Goal: Information Seeking & Learning: Learn about a topic

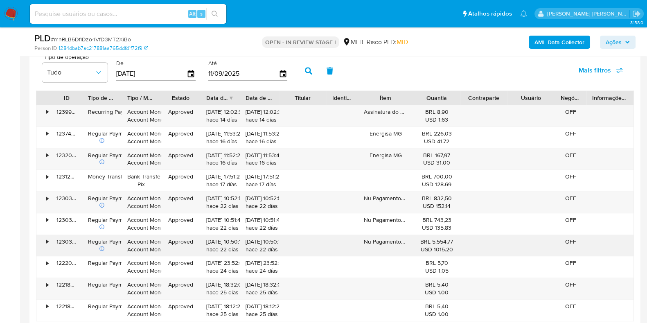
scroll to position [921, 0]
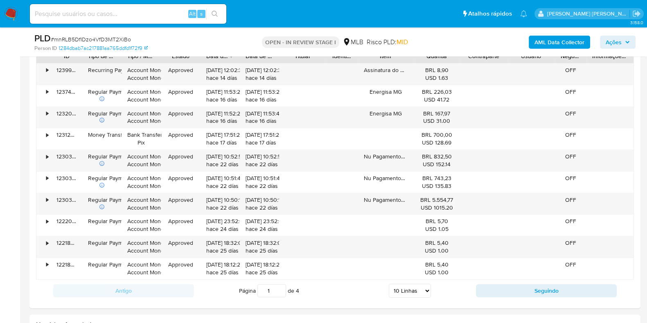
drag, startPoint x: 394, startPoint y: 286, endPoint x: 403, endPoint y: 287, distance: 9.4
click at [394, 286] on select "5 Linhas 10 Linhas 20 Linhas 25 Linhas 50 Linhas 100 Linhas" at bounding box center [410, 291] width 42 height 14
select select "100"
click at [389, 284] on select "5 Linhas 10 Linhas 20 Linhas 25 Linhas 50 Linhas 100 Linhas" at bounding box center [410, 291] width 42 height 14
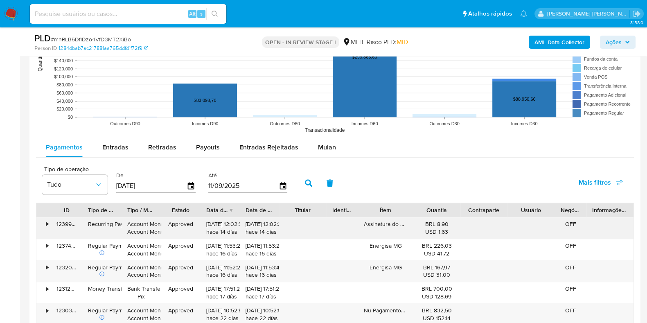
scroll to position [767, 0]
drag, startPoint x: 160, startPoint y: 187, endPoint x: 56, endPoint y: 181, distance: 104.1
click at [56, 181] on div "Tipo de operação Tudo De 14/06/2025 Até 11/09/2025" at bounding box center [166, 182] width 257 height 33
type input "01/07/2025"
click at [300, 183] on button "button" at bounding box center [308, 183] width 21 height 20
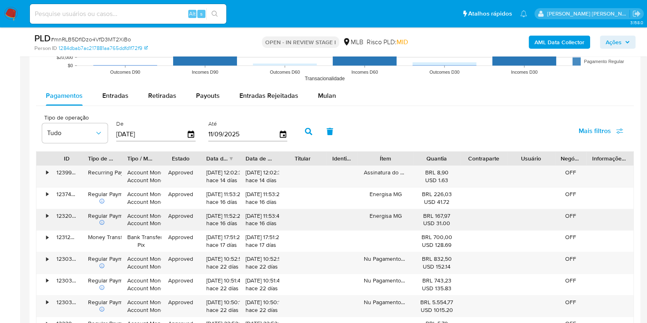
scroll to position [818, 0]
click at [207, 104] on div "Payouts" at bounding box center [208, 96] width 24 height 20
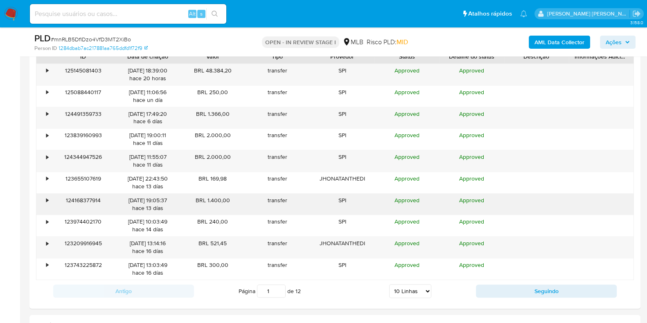
scroll to position [921, 0]
click at [401, 291] on select "5 Linhas 10 Linhas 20 Linhas 25 Linhas 50 Linhas 100 Linhas" at bounding box center [410, 291] width 42 height 14
select select "100"
click at [389, 284] on select "5 Linhas 10 Linhas 20 Linhas 25 Linhas 50 Linhas 100 Linhas" at bounding box center [410, 291] width 42 height 14
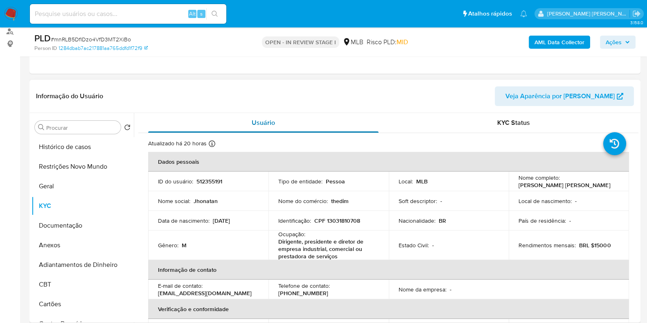
scroll to position [102, 0]
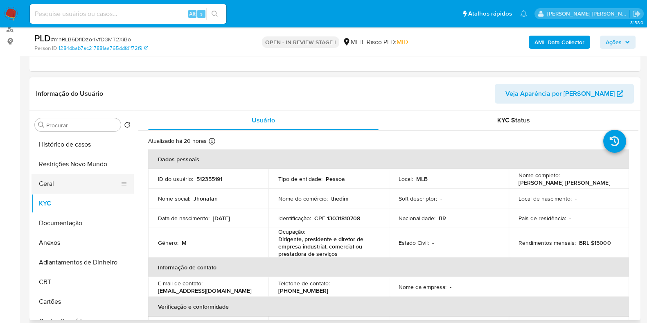
click at [61, 182] on button "Geral" at bounding box center [80, 184] width 96 height 20
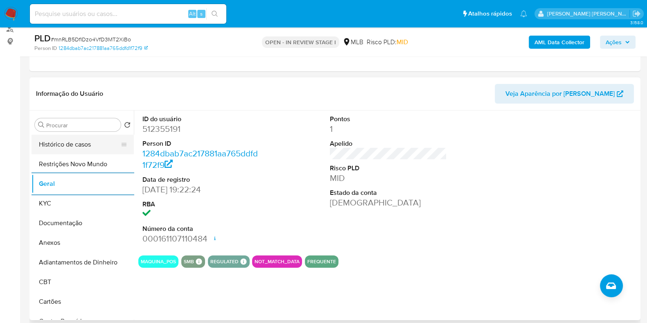
click at [70, 145] on button "Histórico de casos" at bounding box center [80, 145] width 96 height 20
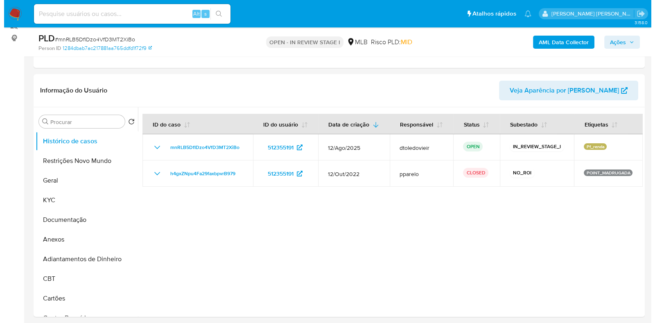
scroll to position [153, 0]
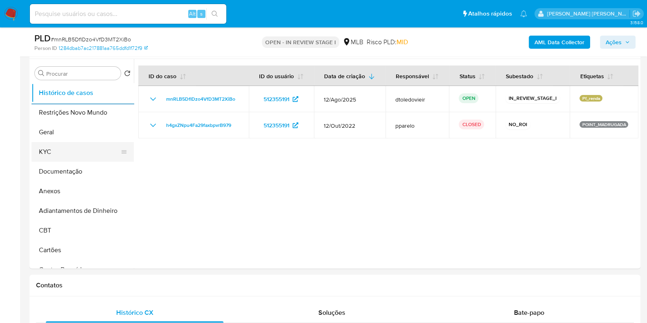
click at [59, 154] on button "KYC" at bounding box center [80, 152] width 96 height 20
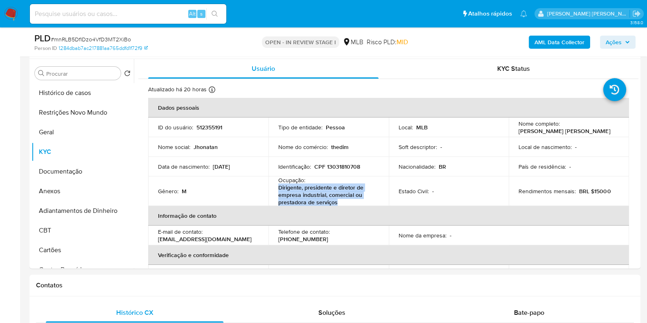
drag, startPoint x: 330, startPoint y: 203, endPoint x: 275, endPoint y: 187, distance: 56.8
click at [275, 187] on td "Ocupação : Dirigente, presidente e diretor de empresa industrial, comercial ou …" at bounding box center [328, 190] width 120 height 29
copy p "Dirigente, presidente e diretor de empresa industrial, comercial ou prestadora …"
click at [72, 164] on button "Documentação" at bounding box center [80, 172] width 96 height 20
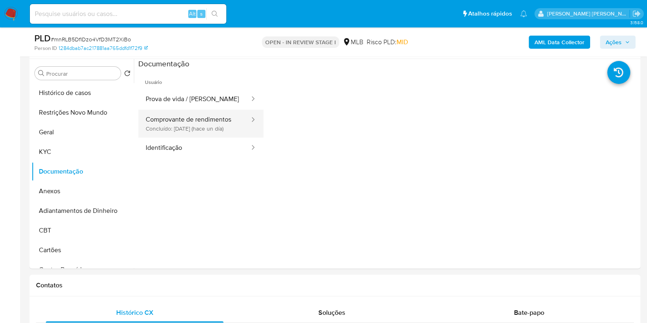
click at [176, 127] on button "Comprovante de rendimentos Concluído: 10/09/2025 (hace un día)" at bounding box center [194, 124] width 112 height 28
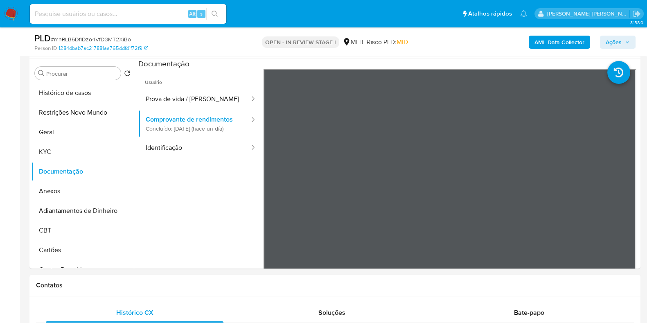
click at [559, 44] on b "AML Data Collector" at bounding box center [559, 42] width 50 height 13
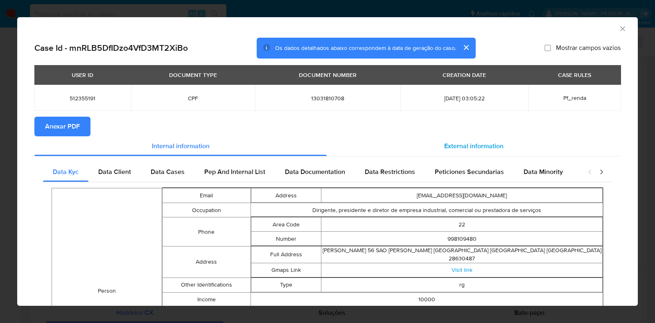
click at [461, 147] on span "External information" at bounding box center [473, 145] width 59 height 9
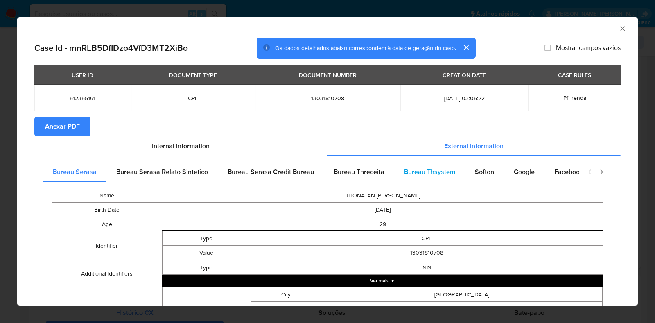
click at [437, 176] on span "Bureau Thsystem" at bounding box center [429, 171] width 51 height 9
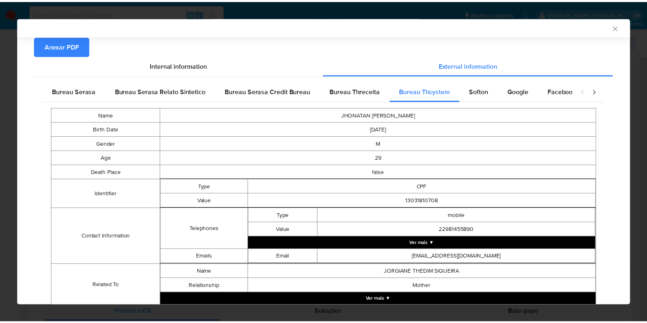
scroll to position [184, 0]
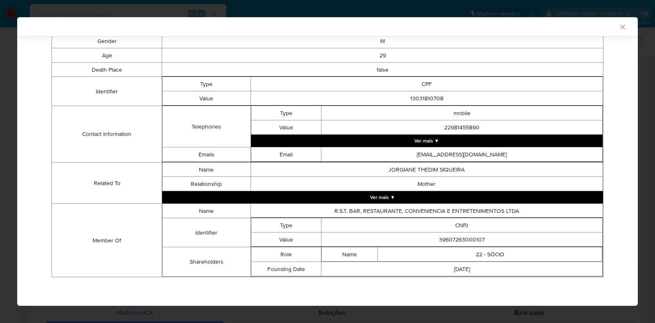
click at [465, 230] on td "CNPJ" at bounding box center [461, 225] width 281 height 14
click at [458, 235] on td "39607263000107" at bounding box center [461, 239] width 281 height 14
copy td "39607263000107"
click at [0, 169] on div "AML Data Collector Case Id - mnRLB5DfIDzo4VfD3MT2XiBo Os dados detalhados abaix…" at bounding box center [327, 161] width 655 height 323
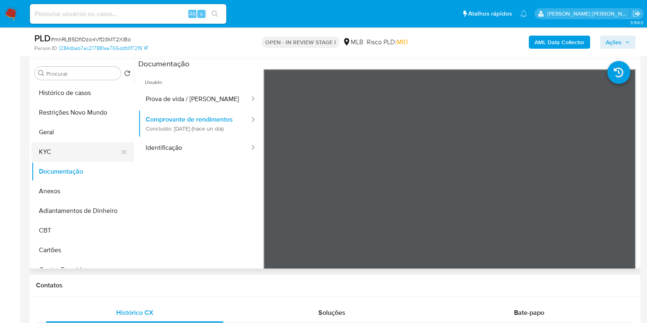
click at [51, 151] on button "KYC" at bounding box center [80, 152] width 96 height 20
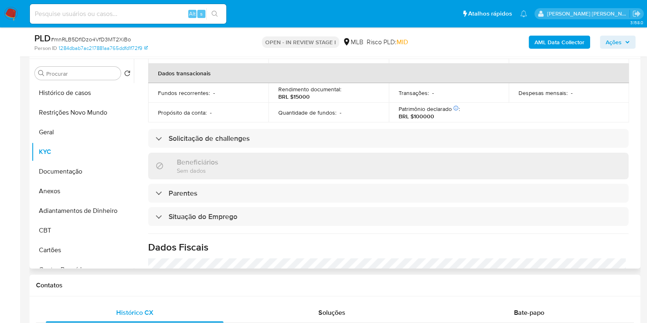
scroll to position [365, 0]
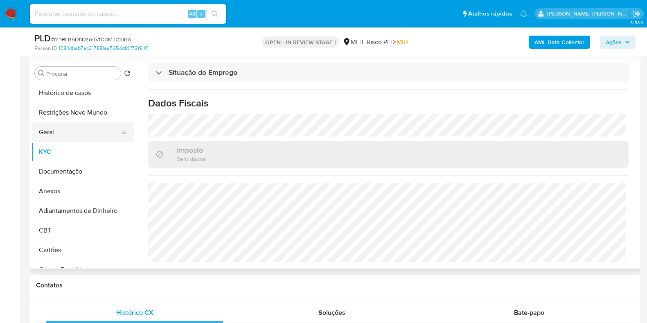
click at [77, 128] on button "Geral" at bounding box center [80, 132] width 96 height 20
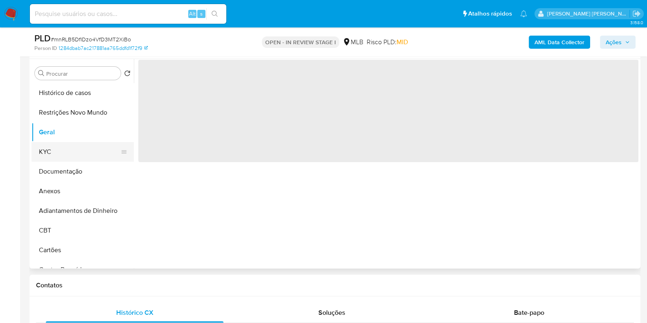
scroll to position [0, 0]
click at [70, 158] on button "KYC" at bounding box center [80, 152] width 96 height 20
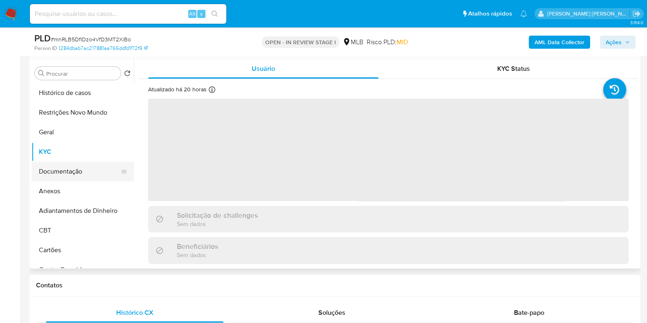
click at [67, 175] on button "Documentação" at bounding box center [80, 172] width 96 height 20
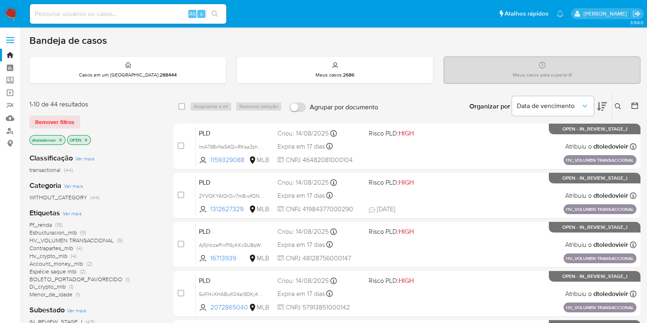
click at [87, 13] on input at bounding box center [128, 14] width 196 height 11
paste input "665810128"
type input "665810128"
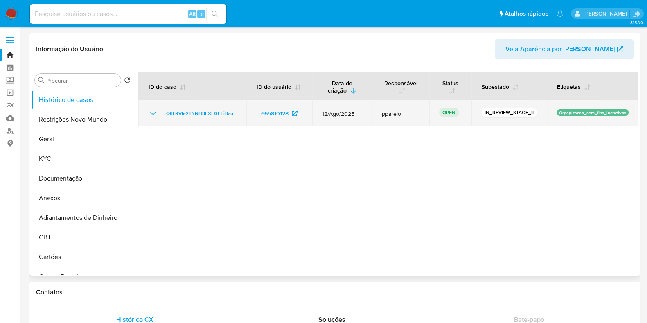
select select "10"
click at [212, 115] on span "QflLRVIe2TYNH3FXEGEEiBau" at bounding box center [199, 113] width 67 height 10
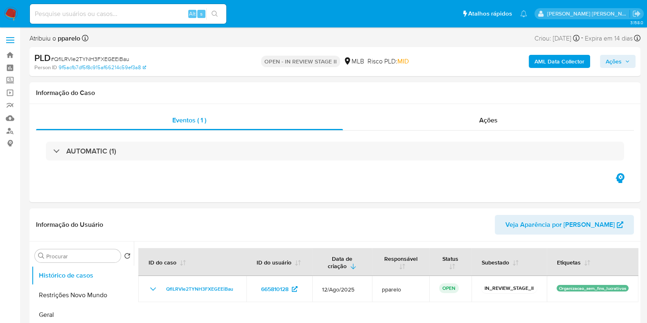
select select "10"
click at [100, 57] on span "# QflLRVIe2TYNH3FXEGEEiBau" at bounding box center [90, 59] width 79 height 8
copy span "QflLRVIe2TYNH3FXEGEEiBau"
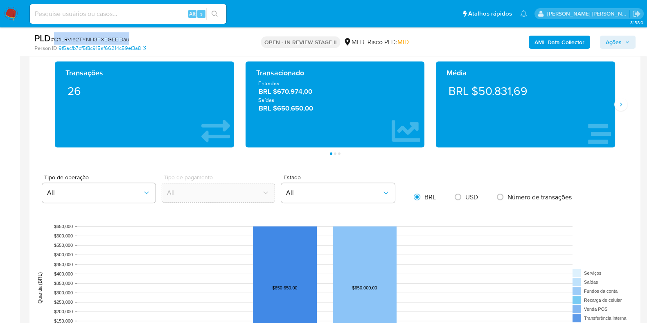
scroll to position [512, 0]
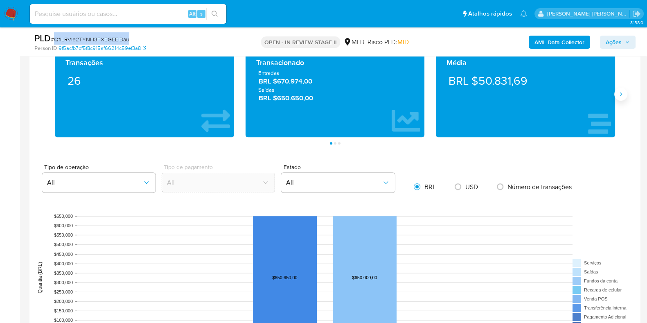
click at [620, 95] on icon "Siguiente" at bounding box center [621, 94] width 7 height 7
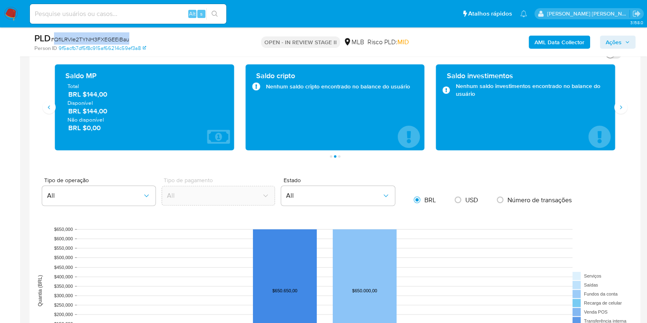
scroll to position [460, 0]
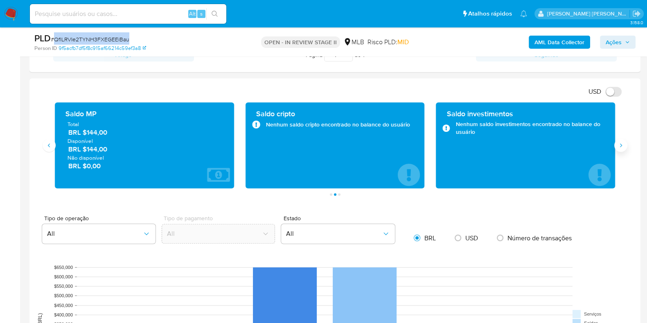
click at [618, 150] on button "Siguiente" at bounding box center [620, 145] width 13 height 13
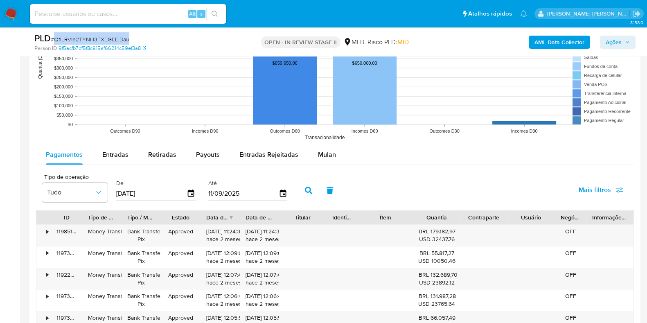
scroll to position [818, 0]
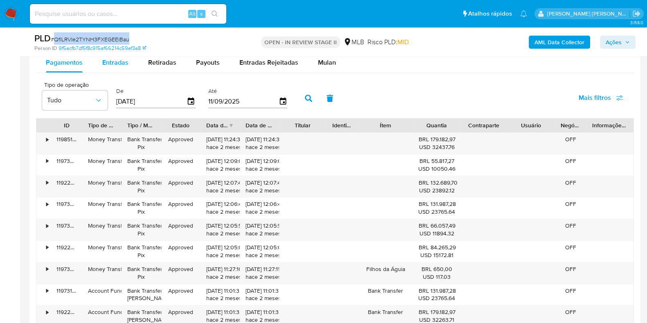
click at [116, 63] on span "Entradas" at bounding box center [115, 62] width 26 height 9
select select "10"
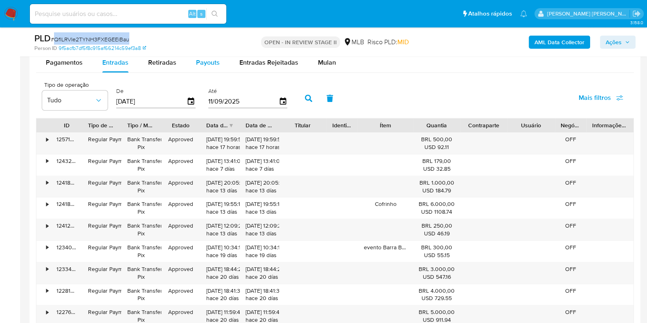
click at [205, 60] on span "Payouts" at bounding box center [208, 62] width 24 height 9
select select "10"
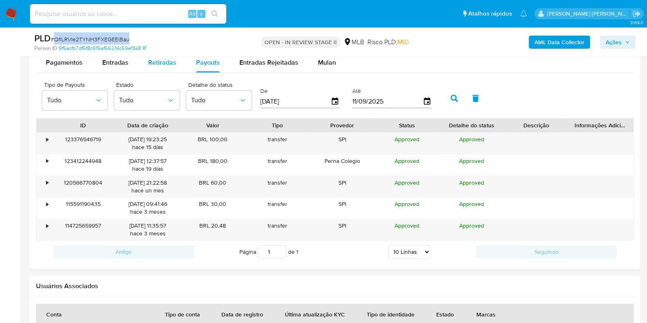
click at [162, 62] on span "Retiradas" at bounding box center [162, 62] width 28 height 9
select select "10"
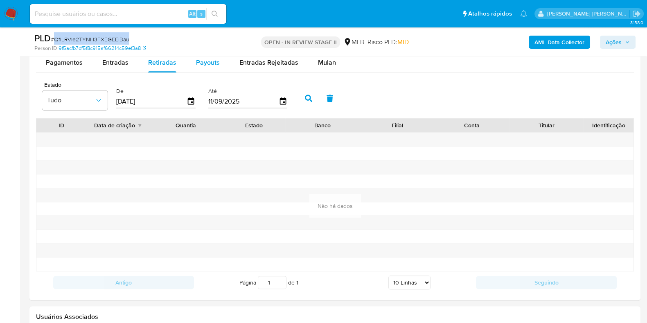
click at [186, 60] on button "Payouts" at bounding box center [207, 63] width 43 height 20
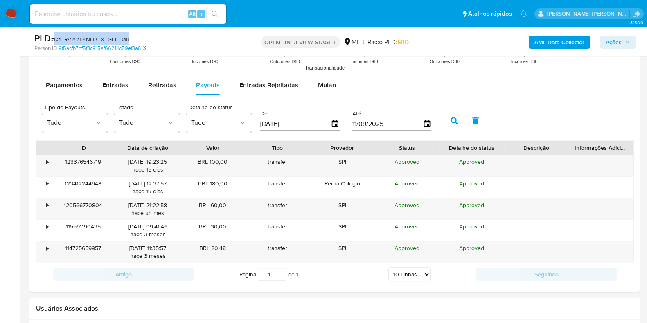
scroll to position [767, 0]
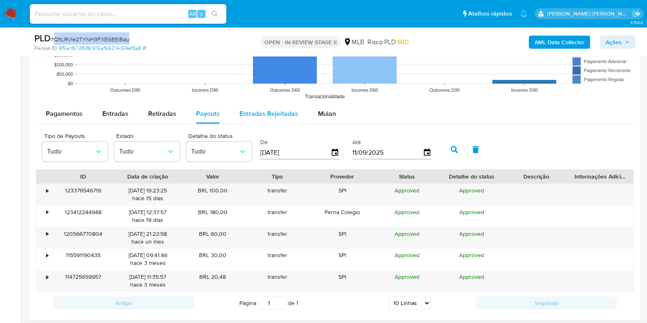
click at [286, 115] on span "Entradas Rejeitadas" at bounding box center [268, 113] width 59 height 9
select select "10"
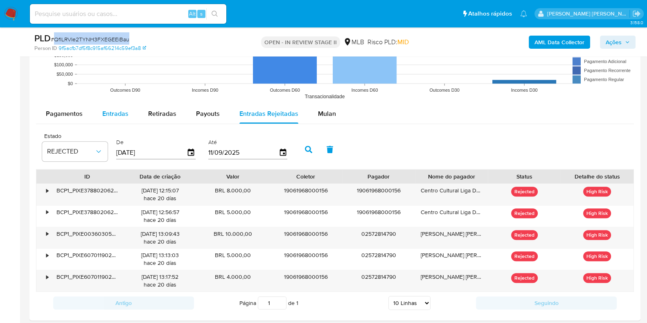
click at [129, 115] on button "Entradas" at bounding box center [115, 114] width 46 height 20
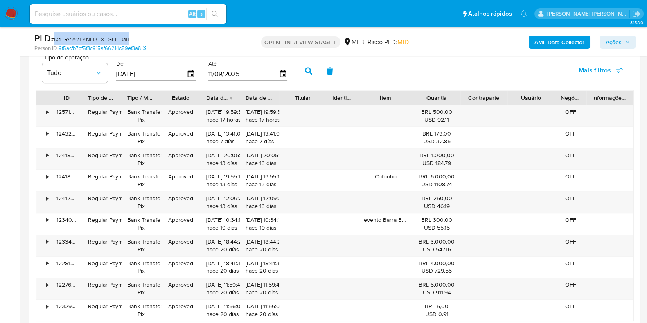
scroll to position [870, 0]
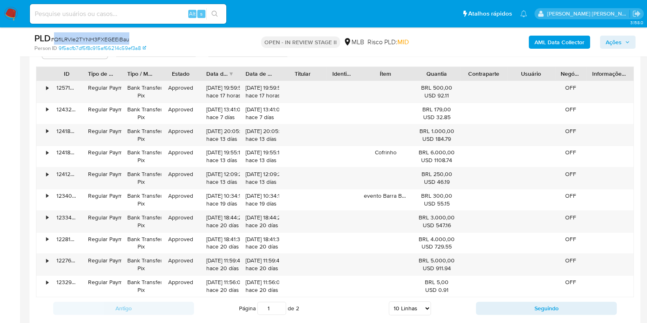
click at [395, 307] on select "5 Linhas 10 Linhas 20 Linhas 25 Linhas 50 Linhas 100 Linhas" at bounding box center [410, 308] width 42 height 14
select select "100"
click at [389, 301] on select "5 Linhas 10 Linhas 20 Linhas 25 Linhas 50 Linhas 100 Linhas" at bounding box center [410, 308] width 42 height 14
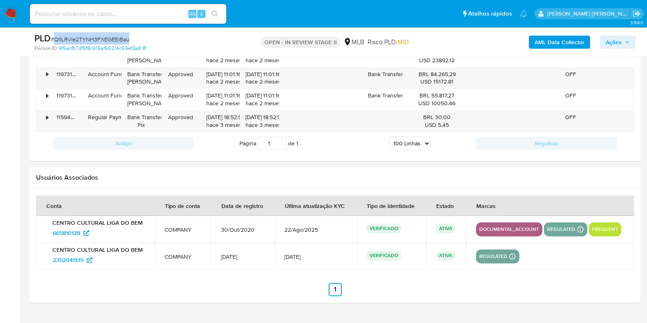
scroll to position [1247, 0]
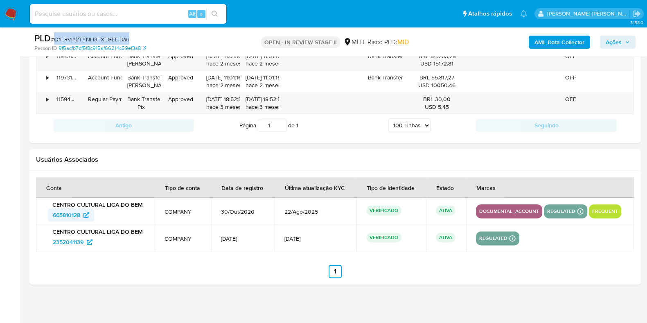
click at [65, 213] on span "665810128" at bounding box center [66, 214] width 27 height 13
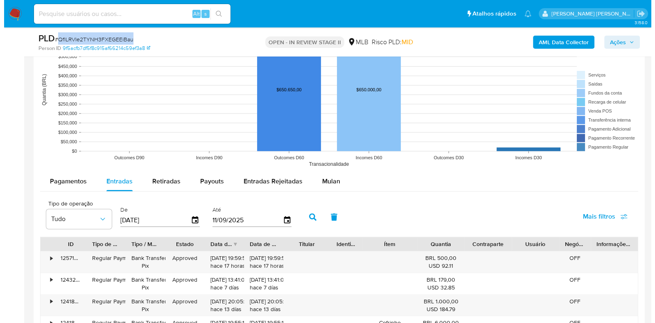
scroll to position [735, 0]
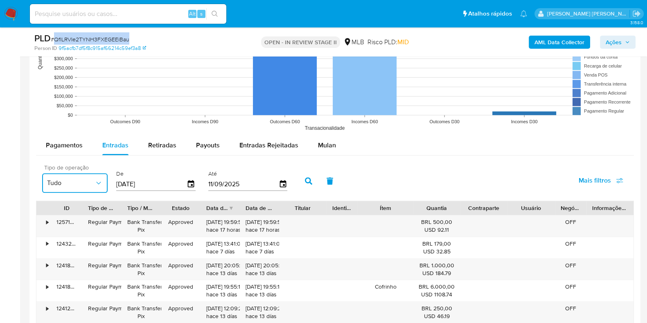
click at [82, 181] on span "Tudo" at bounding box center [70, 183] width 47 height 8
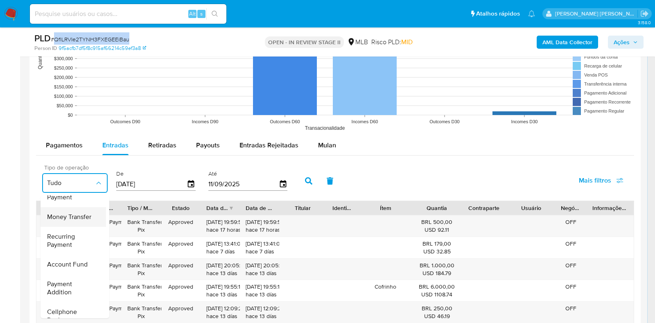
scroll to position [51, 0]
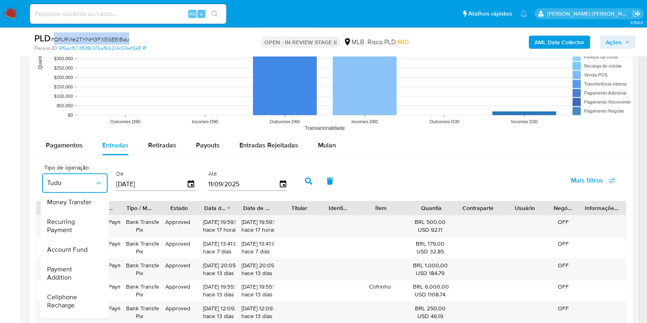
click at [165, 166] on div "De 14/06/2025" at bounding box center [155, 180] width 79 height 33
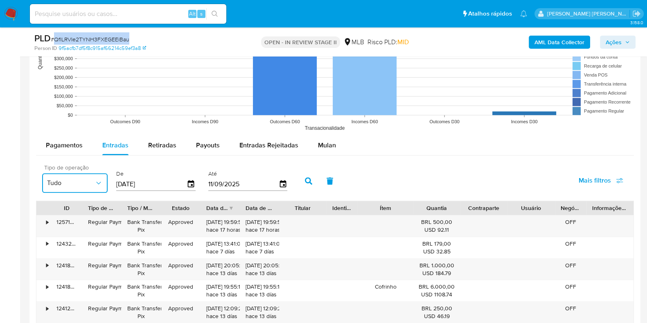
click at [83, 184] on span "Tudo" at bounding box center [70, 183] width 47 height 8
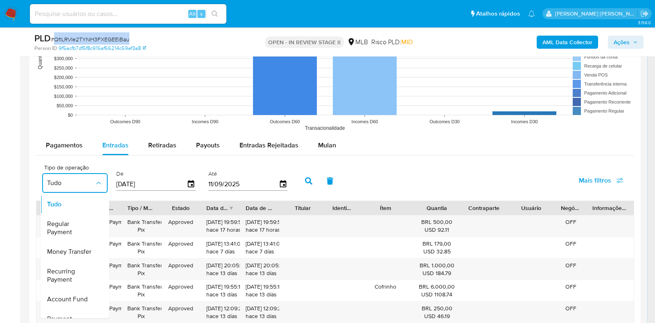
scroll to position [0, 0]
click at [618, 179] on icon "button" at bounding box center [619, 180] width 7 height 7
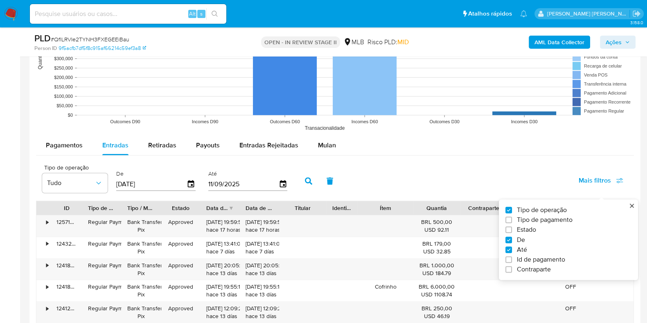
click at [530, 228] on span "Estado" at bounding box center [526, 229] width 19 height 8
click at [512, 228] on input "Estado" at bounding box center [508, 229] width 7 height 7
checkbox input "true"
type input "[DATE]"
click at [139, 179] on span "Tudo" at bounding box center [142, 183] width 47 height 8
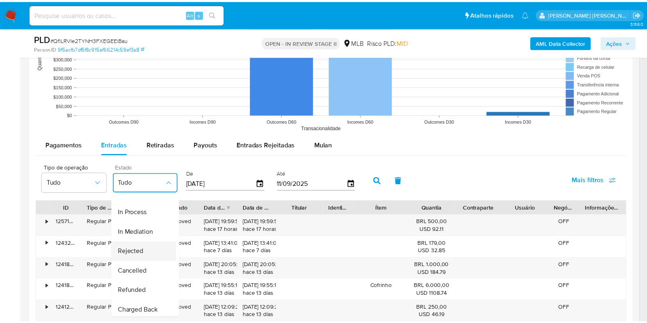
scroll to position [81, 0]
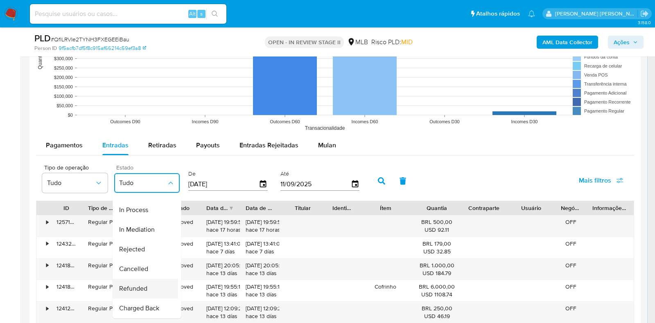
click at [141, 284] on span "Refunded" at bounding box center [133, 288] width 28 height 8
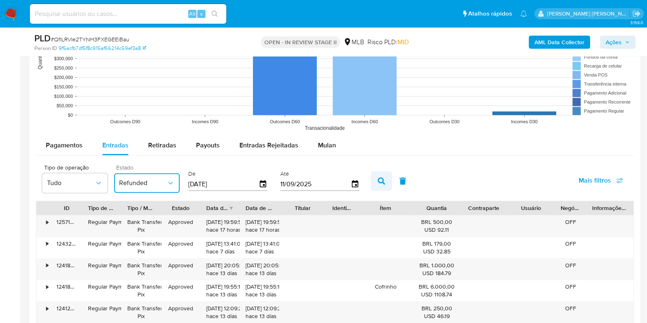
click at [378, 176] on button "button" at bounding box center [381, 181] width 21 height 20
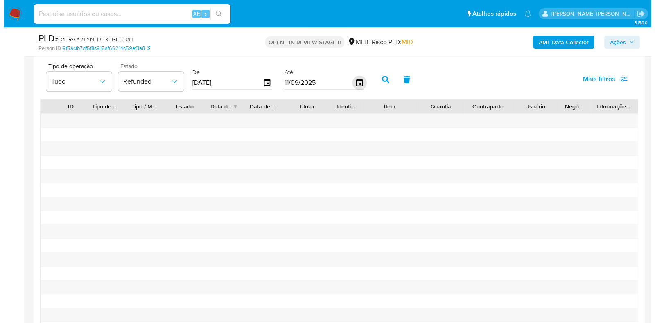
scroll to position [838, 0]
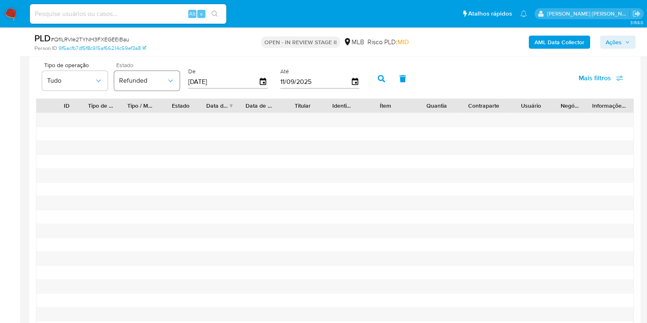
drag, startPoint x: 225, startPoint y: 80, endPoint x: 152, endPoint y: 79, distance: 73.3
click at [152, 79] on div "Tipo de operação Tudo Estado Refunded De 14/06/2025 Até 11/09/2025" at bounding box center [202, 77] width 329 height 33
click at [148, 79] on span "Refunded" at bounding box center [142, 81] width 47 height 8
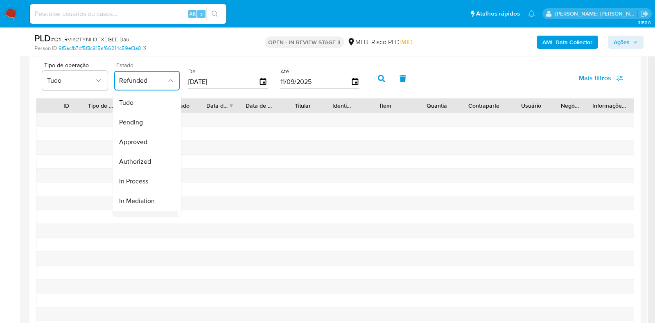
scroll to position [81, 0]
click at [139, 196] on div "Charged Back" at bounding box center [142, 206] width 47 height 20
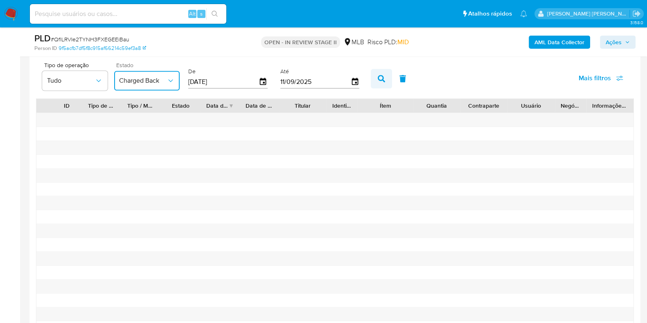
click at [385, 78] on button "button" at bounding box center [381, 79] width 21 height 20
click at [157, 88] on button "Charged Back" at bounding box center [146, 81] width 65 height 20
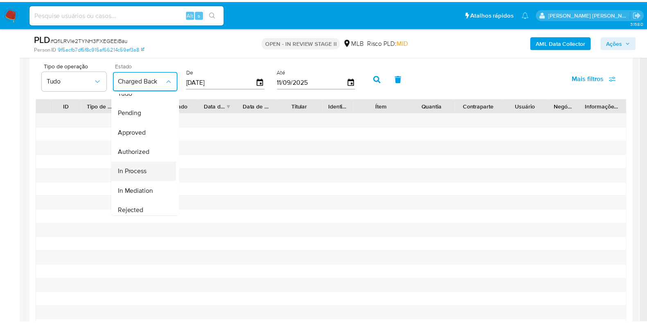
scroll to position [0, 0]
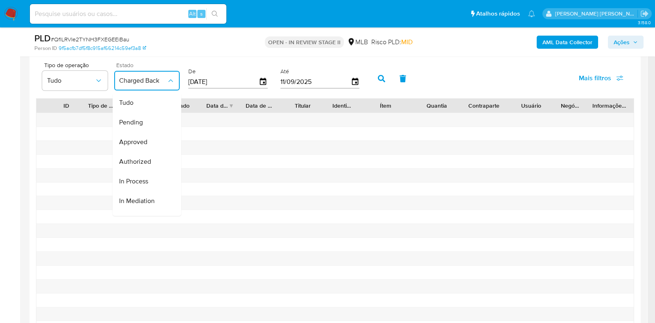
click at [133, 90] on div "Tudo Pending Approved Authorized In Process In Mediation Rejected Cancelled Ref…" at bounding box center [147, 152] width 69 height 125
drag, startPoint x: 134, startPoint y: 101, endPoint x: 141, endPoint y: 100, distance: 7.4
click at [135, 102] on div "Tudo" at bounding box center [142, 103] width 47 height 20
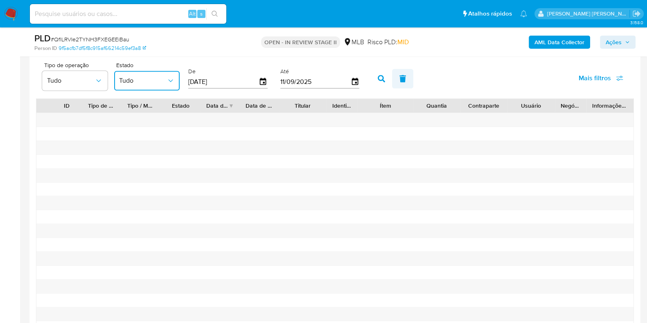
click at [392, 80] on button "button" at bounding box center [402, 79] width 21 height 20
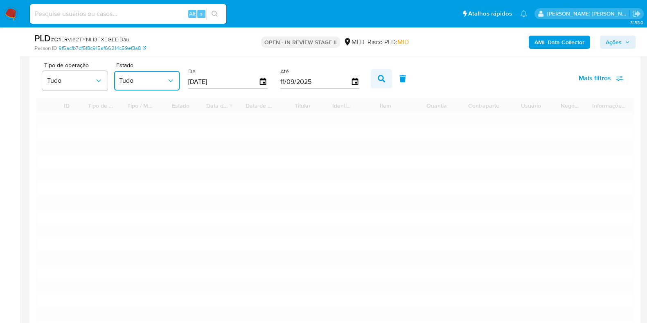
click at [379, 81] on icon "button" at bounding box center [381, 78] width 7 height 7
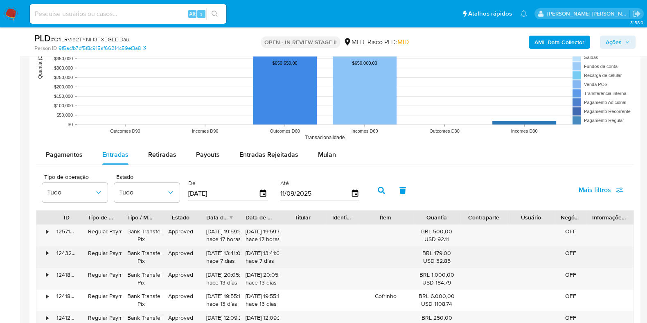
scroll to position [787, 0]
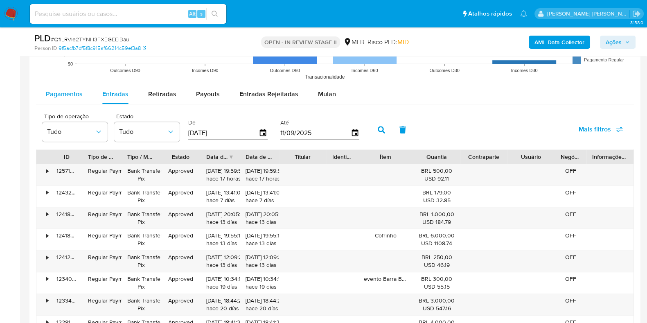
click at [68, 98] on div "Pagamentos" at bounding box center [64, 94] width 37 height 20
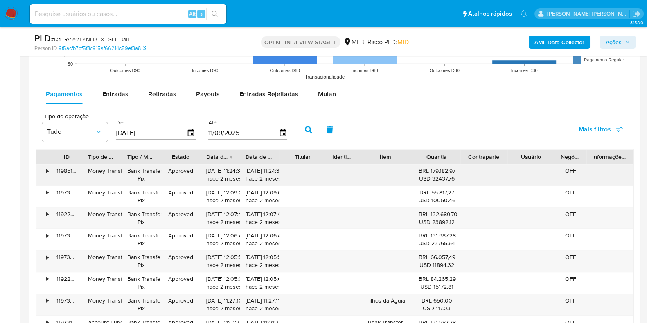
click at [44, 173] on div "•" at bounding box center [43, 174] width 14 height 21
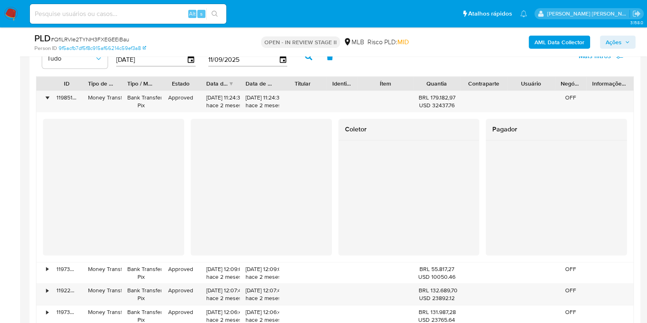
scroll to position [838, 0]
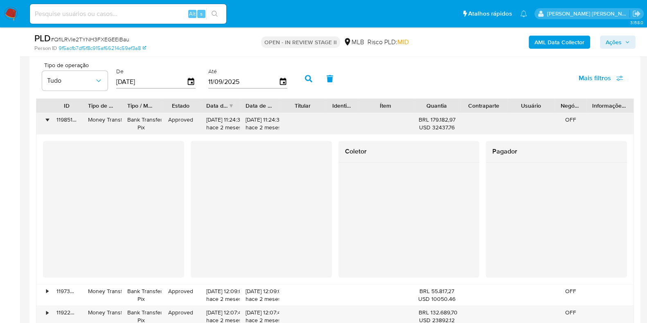
click at [45, 123] on div "•" at bounding box center [43, 123] width 14 height 21
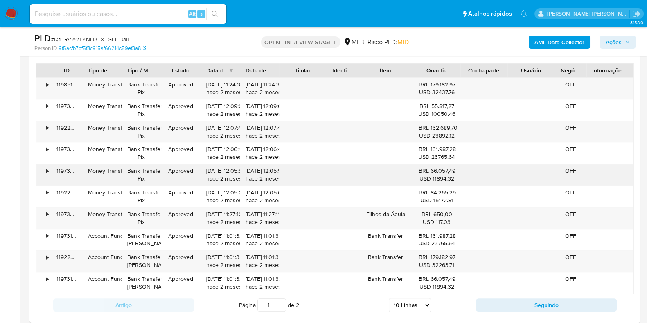
scroll to position [889, 0]
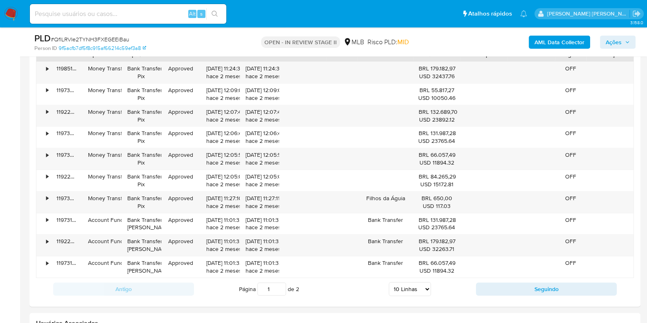
drag, startPoint x: 390, startPoint y: 289, endPoint x: 397, endPoint y: 288, distance: 7.9
click at [390, 289] on select "5 Linhas 10 Linhas 20 Linhas 25 Linhas 50 Linhas 100 Linhas" at bounding box center [410, 289] width 42 height 14
select select "100"
click at [389, 282] on select "5 Linhas 10 Linhas 20 Linhas 25 Linhas 50 Linhas 100 Linhas" at bounding box center [410, 289] width 42 height 14
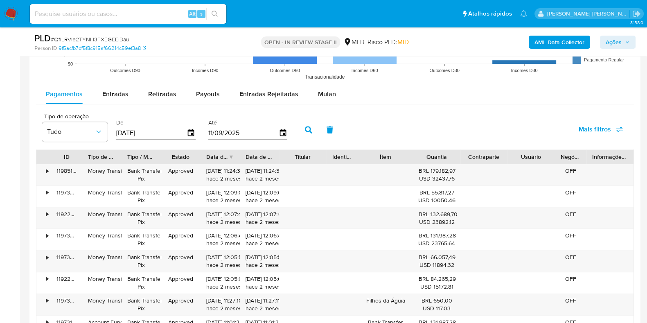
scroll to position [838, 0]
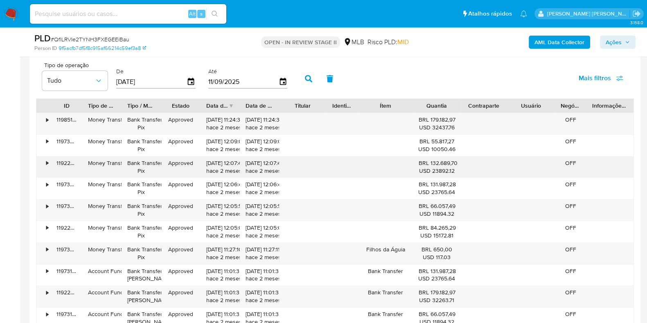
click at [46, 160] on div "•" at bounding box center [47, 163] width 2 height 8
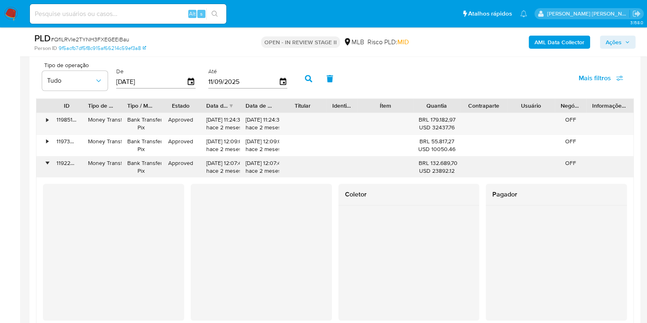
click at [46, 162] on div "•" at bounding box center [47, 163] width 2 height 8
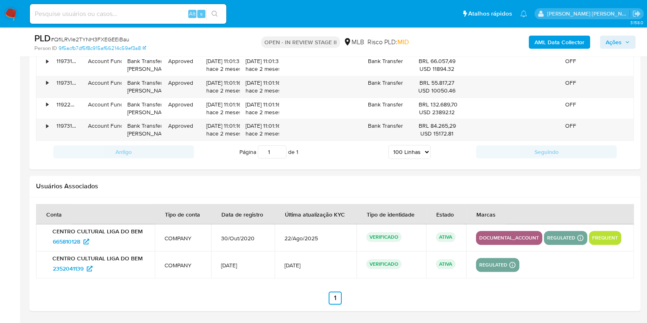
scroll to position [1118, 0]
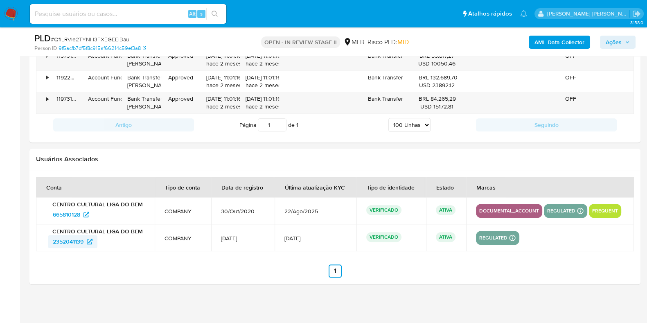
click at [64, 241] on span "2352041139" at bounding box center [68, 241] width 31 height 13
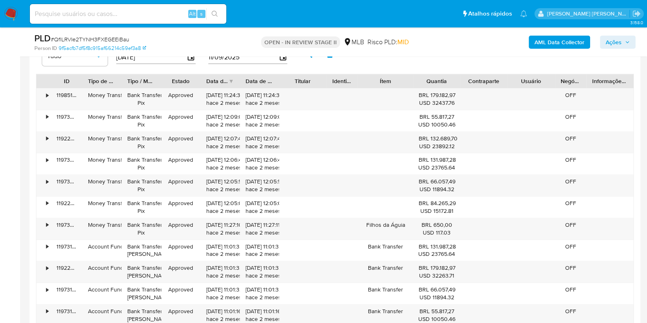
scroll to position [862, 0]
click at [48, 185] on div "•" at bounding box center [47, 182] width 2 height 8
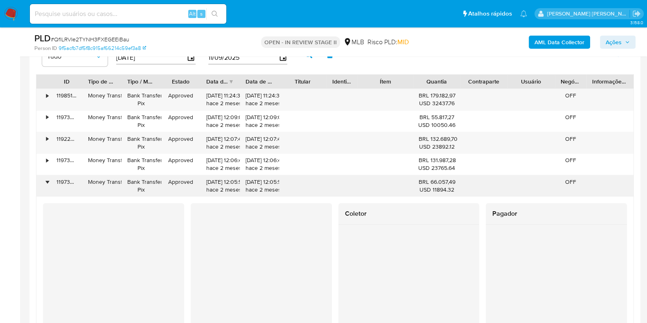
click at [48, 185] on div "•" at bounding box center [47, 182] width 2 height 8
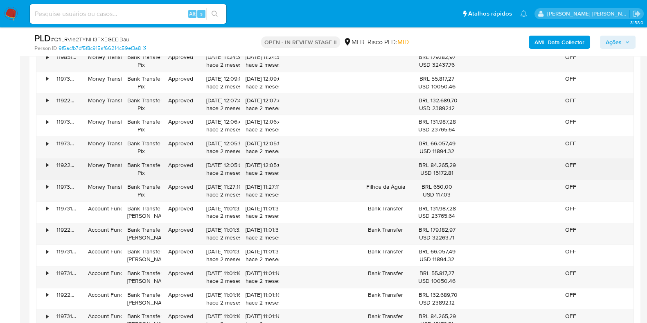
scroll to position [913, 0]
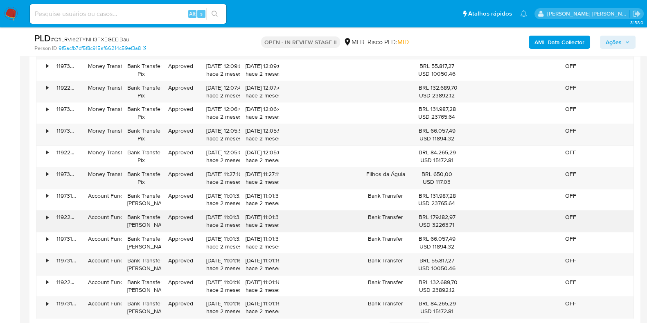
click at [46, 214] on div "•" at bounding box center [47, 217] width 2 height 8
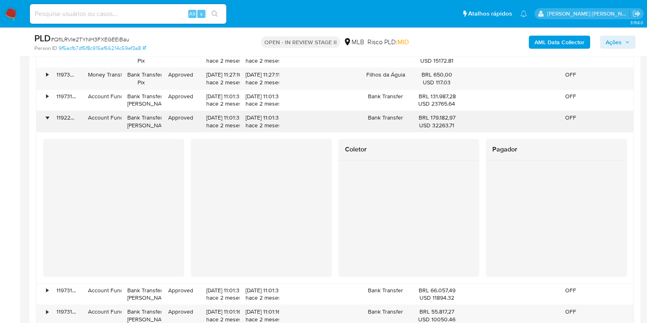
scroll to position [1015, 0]
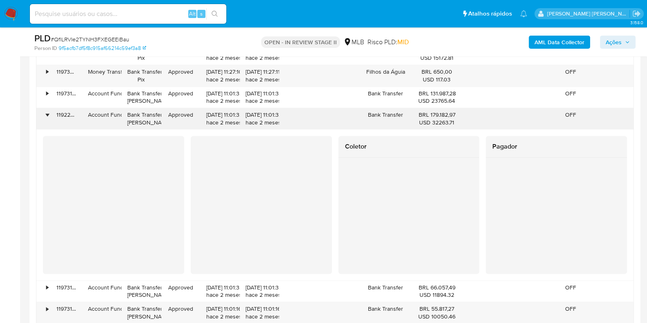
click at [48, 114] on div "•" at bounding box center [47, 115] width 2 height 8
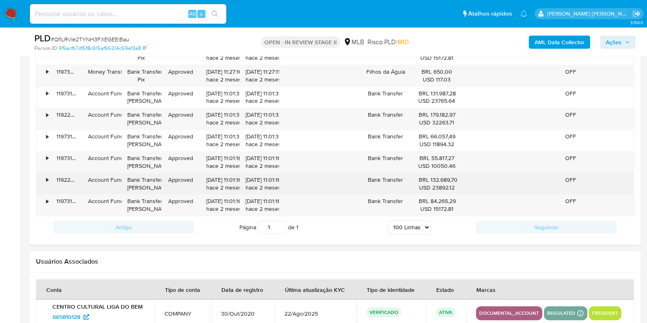
scroll to position [964, 0]
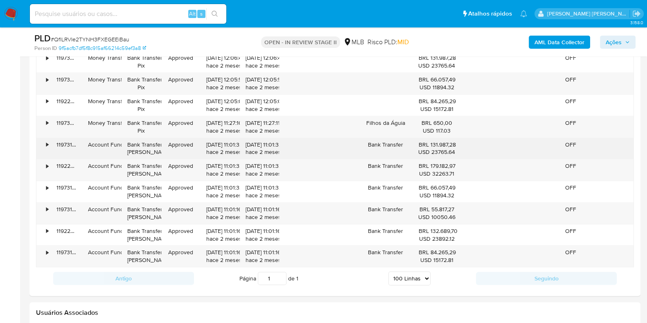
click at [47, 141] on div "•" at bounding box center [47, 145] width 2 height 8
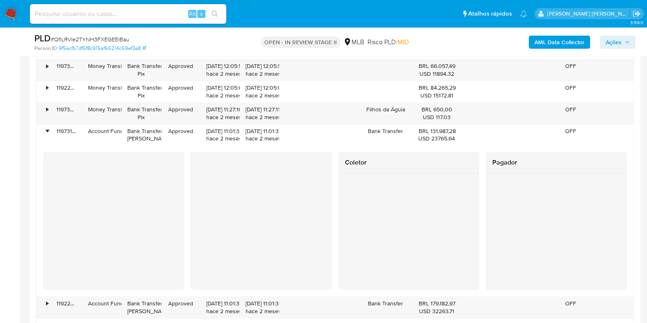
scroll to position [1015, 0]
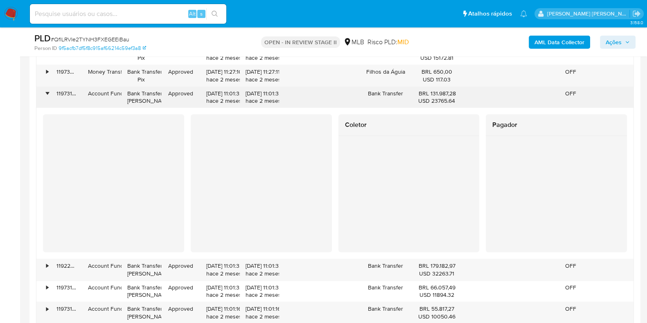
click at [36, 89] on div "•" at bounding box center [43, 97] width 14 height 21
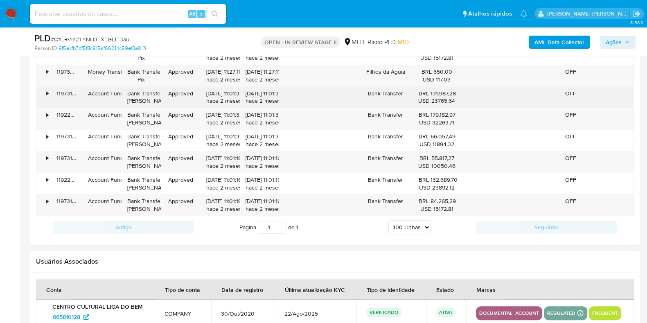
click at [48, 91] on div "•" at bounding box center [47, 94] width 2 height 8
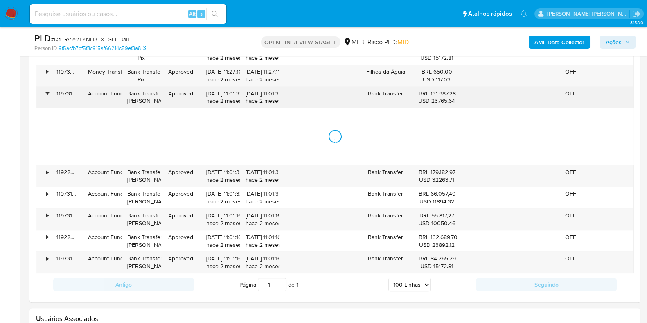
click at [48, 91] on div "•" at bounding box center [47, 94] width 2 height 8
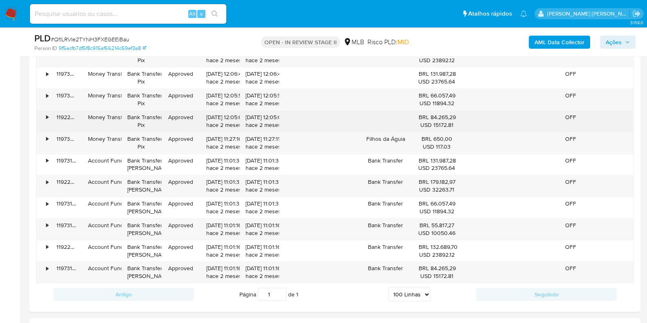
scroll to position [964, 0]
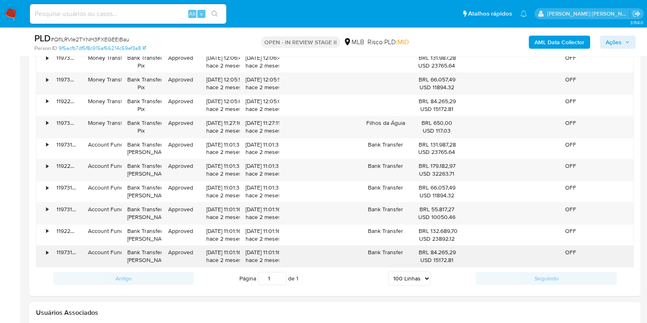
drag, startPoint x: 455, startPoint y: 250, endPoint x: 430, endPoint y: 251, distance: 25.4
click at [430, 251] on div "BRL 84.265,29 USD 15172.81" at bounding box center [437, 256] width 36 height 16
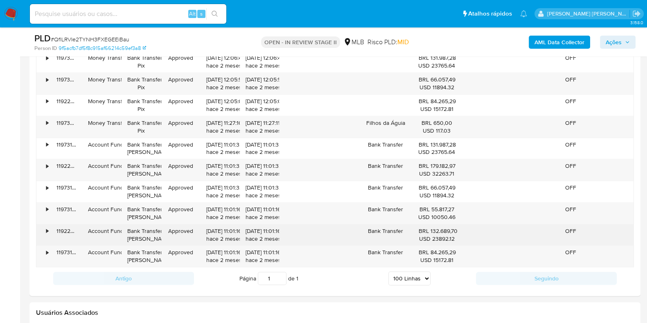
drag, startPoint x: 457, startPoint y: 229, endPoint x: 431, endPoint y: 230, distance: 26.6
click at [431, 230] on div "BRL 132.689,70 USD 23892.12" at bounding box center [436, 234] width 47 height 21
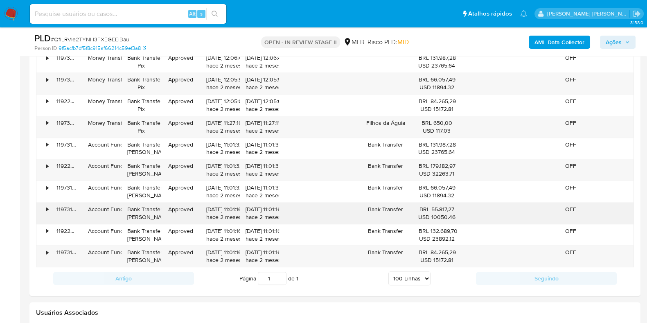
drag, startPoint x: 431, startPoint y: 210, endPoint x: 454, endPoint y: 208, distance: 23.4
click at [454, 208] on div "BRL 55.817,27 USD 10050.46" at bounding box center [437, 213] width 36 height 16
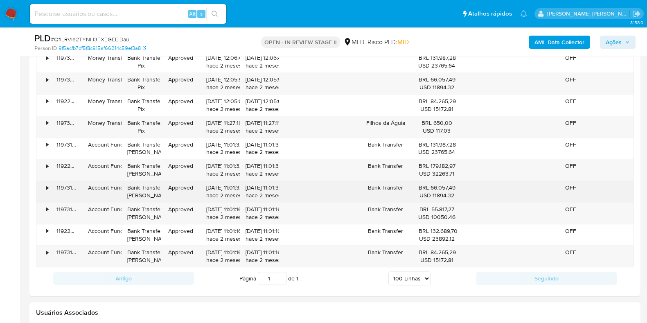
drag, startPoint x: 456, startPoint y: 187, endPoint x: 431, endPoint y: 186, distance: 25.4
click at [431, 186] on div "BRL 66.057,49 USD 11894.32" at bounding box center [436, 191] width 47 height 21
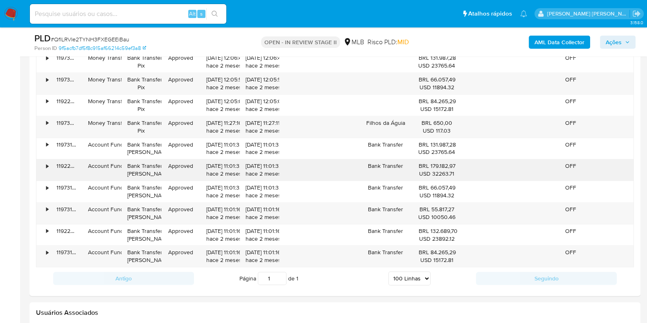
drag, startPoint x: 457, startPoint y: 165, endPoint x: 430, endPoint y: 166, distance: 26.7
click at [430, 166] on div "BRL 179.182,97 USD 32263.71" at bounding box center [436, 169] width 47 height 21
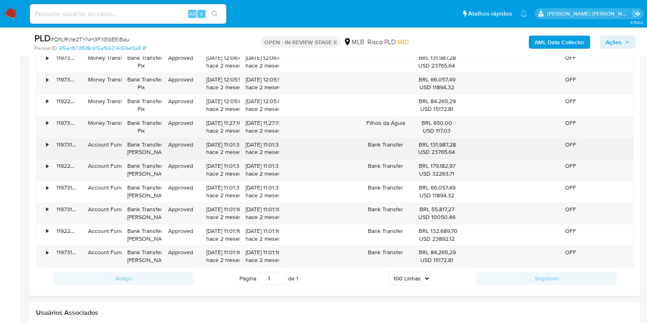
drag, startPoint x: 455, startPoint y: 143, endPoint x: 431, endPoint y: 144, distance: 25.0
click at [431, 144] on div "BRL 131.987,28 USD 23765.64" at bounding box center [436, 148] width 47 height 21
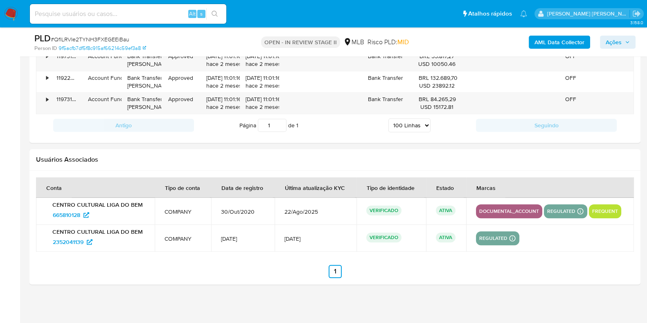
scroll to position [1118, 0]
click at [72, 239] on span "2352041139" at bounding box center [68, 241] width 31 height 13
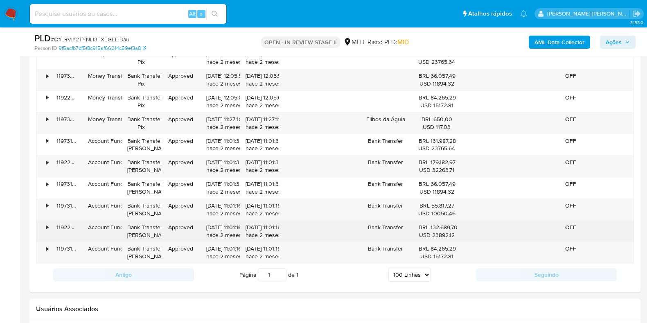
scroll to position [964, 0]
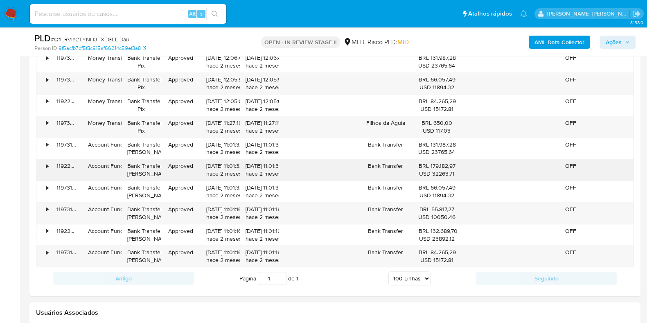
click at [47, 165] on div "•" at bounding box center [47, 166] width 2 height 8
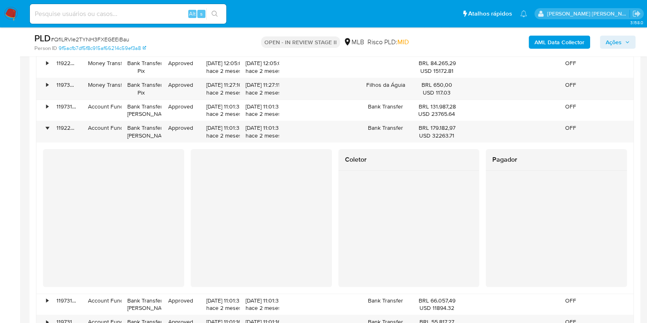
scroll to position [1015, 0]
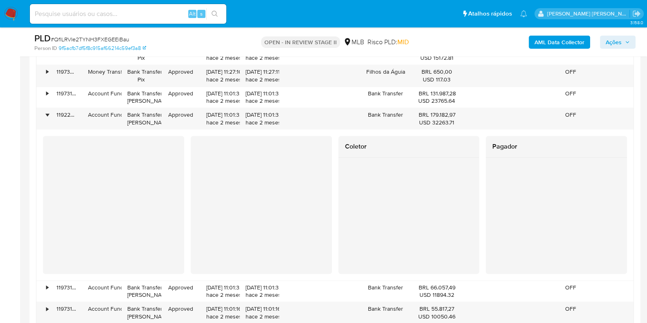
click at [491, 169] on div at bounding box center [556, 201] width 141 height 86
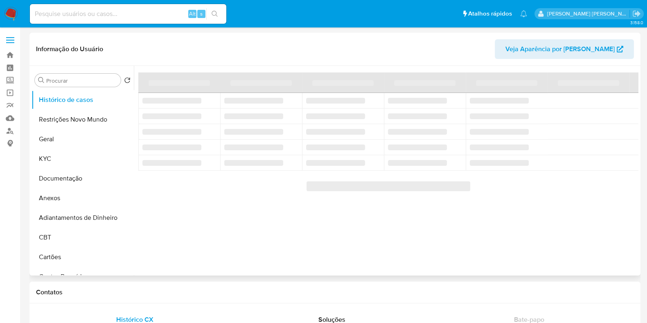
select select "10"
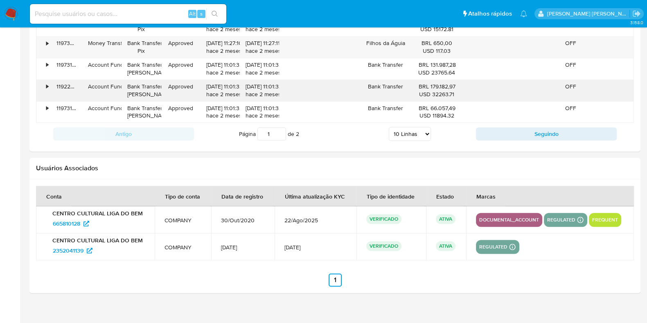
scroll to position [907, 0]
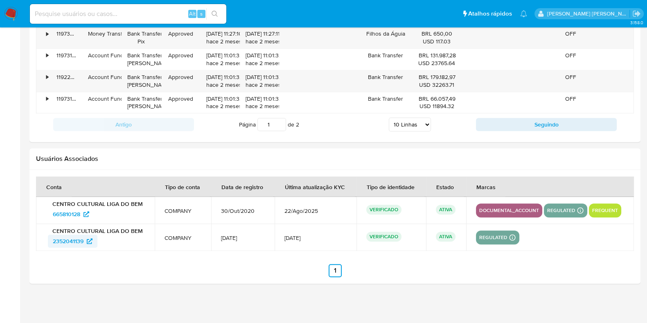
click at [72, 239] on span "2352041139" at bounding box center [68, 240] width 31 height 13
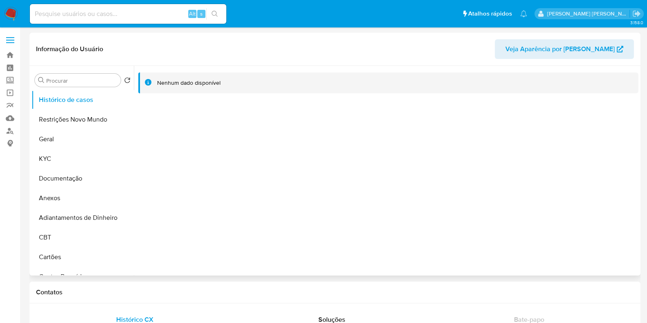
select select "10"
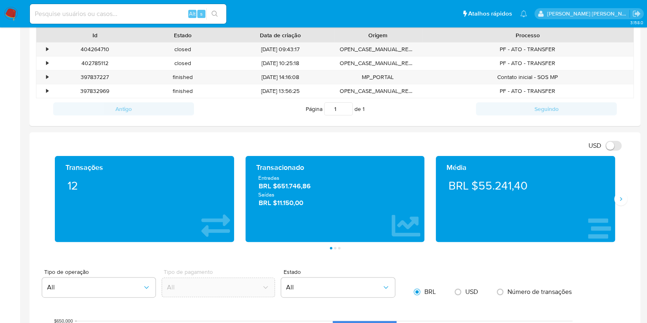
scroll to position [307, 0]
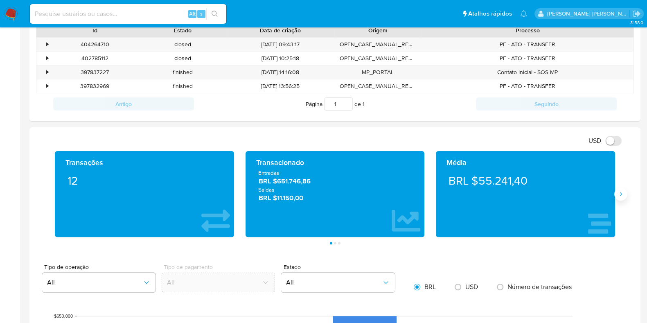
click at [620, 193] on icon "Siguiente" at bounding box center [621, 194] width 2 height 4
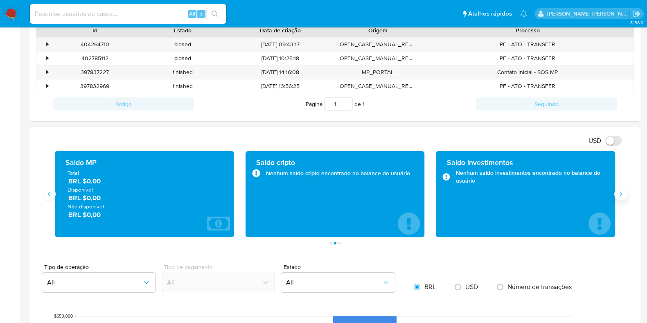
click at [620, 193] on icon "Siguiente" at bounding box center [621, 194] width 2 height 4
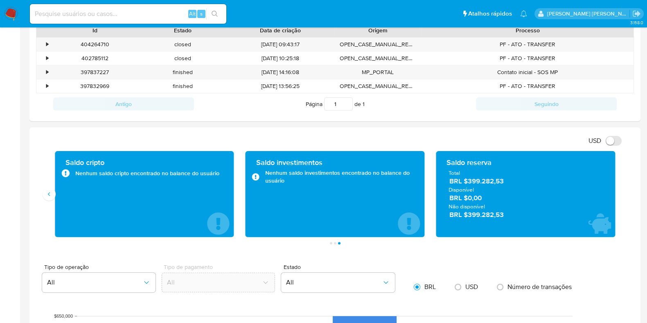
drag, startPoint x: 523, startPoint y: 218, endPoint x: 469, endPoint y: 218, distance: 54.4
click at [469, 218] on span "BRL $399.282,53" at bounding box center [525, 214] width 153 height 9
click at [54, 195] on button "Anterior" at bounding box center [49, 193] width 13 height 13
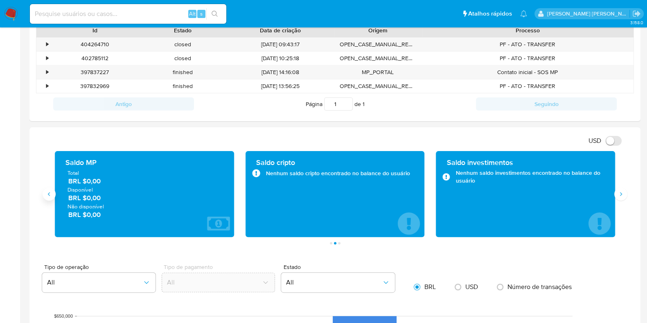
click at [53, 195] on button "Anterior" at bounding box center [49, 193] width 13 height 13
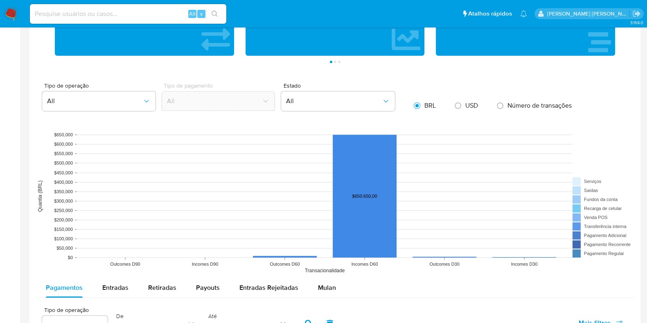
scroll to position [358, 0]
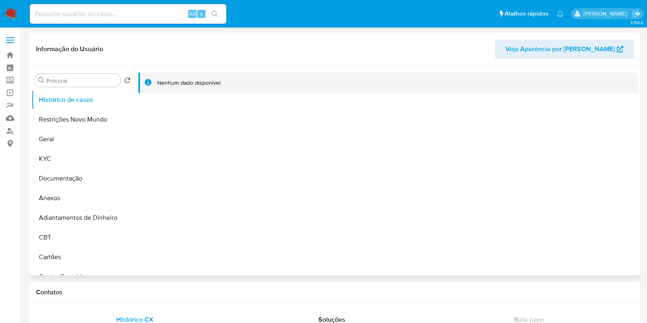
select select "10"
click at [65, 131] on button "Geral" at bounding box center [80, 139] width 96 height 20
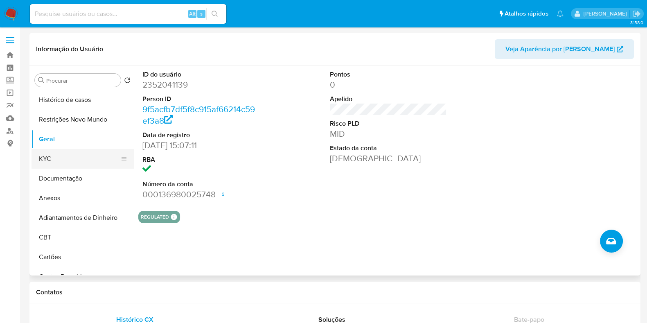
click at [51, 161] on button "KYC" at bounding box center [80, 159] width 96 height 20
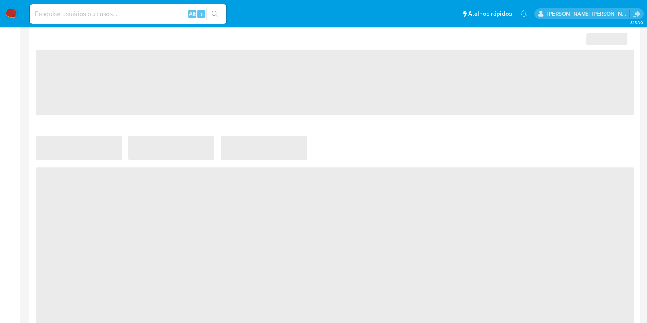
select select "10"
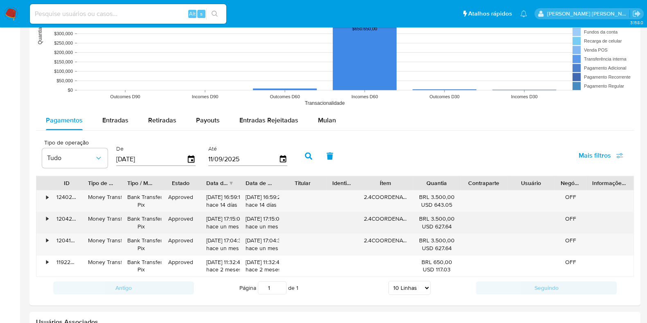
scroll to position [716, 0]
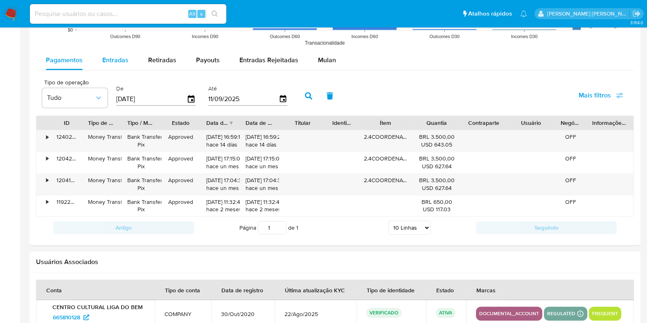
click at [117, 62] on span "Entradas" at bounding box center [115, 59] width 26 height 9
select select "10"
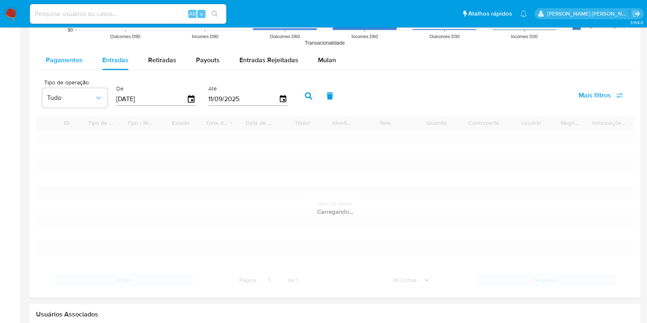
click at [78, 59] on span "Pagamentos" at bounding box center [64, 59] width 37 height 9
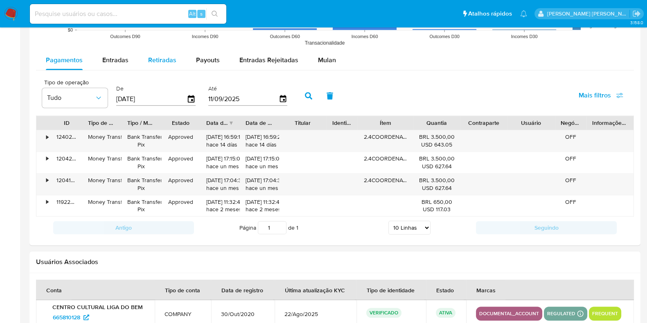
click at [152, 60] on span "Retiradas" at bounding box center [162, 59] width 28 height 9
select select "10"
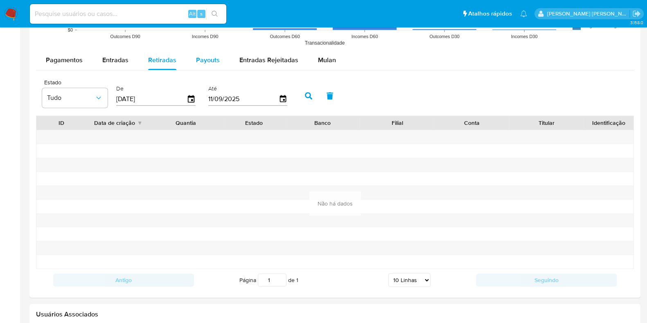
click at [198, 63] on span "Payouts" at bounding box center [208, 59] width 24 height 9
select select "10"
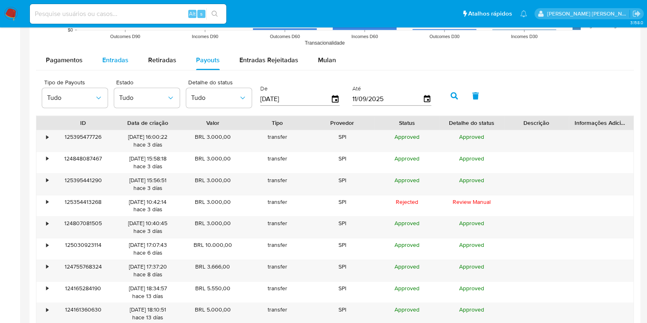
click at [124, 56] on span "Entradas" at bounding box center [115, 59] width 26 height 9
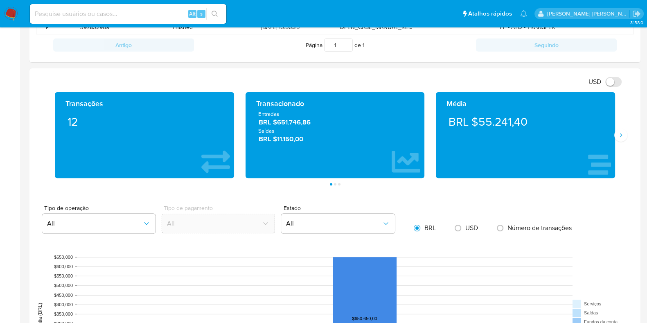
scroll to position [358, 0]
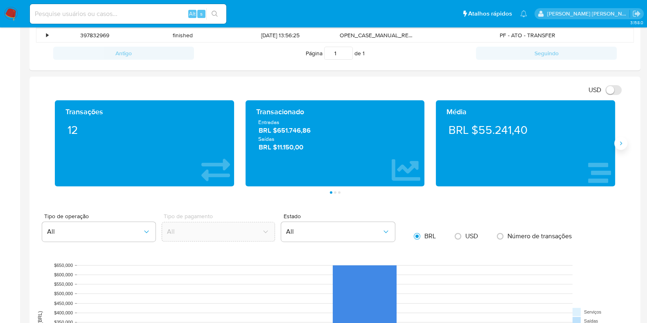
click at [620, 144] on icon "Siguiente" at bounding box center [621, 144] width 2 height 4
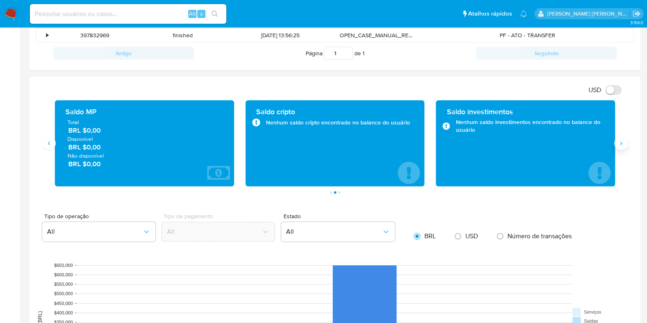
click at [620, 144] on icon "Siguiente" at bounding box center [621, 144] width 2 height 4
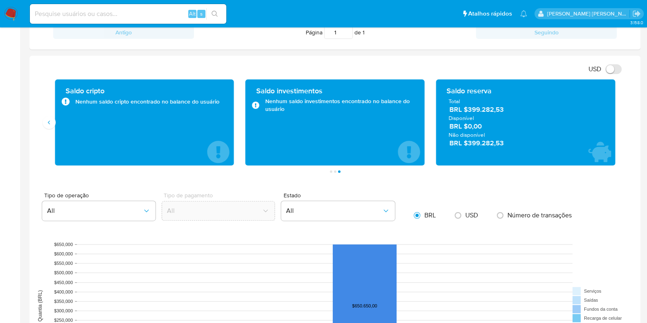
scroll to position [343, 0]
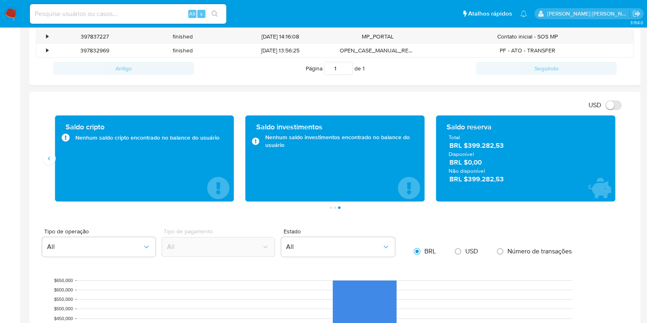
drag, startPoint x: 511, startPoint y: 146, endPoint x: 467, endPoint y: 147, distance: 43.8
click at [467, 147] on span "BRL $399.282,53" at bounding box center [525, 145] width 153 height 9
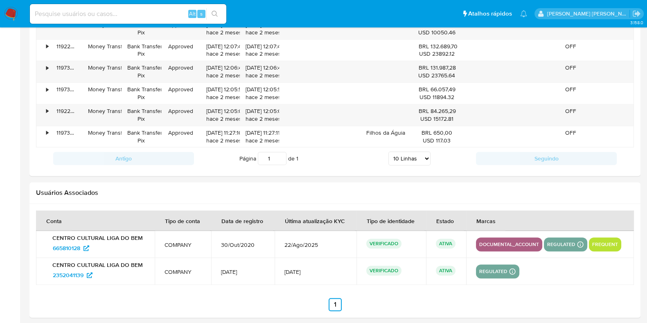
scroll to position [905, 0]
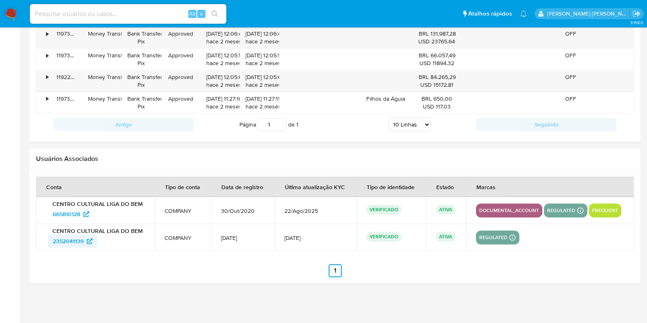
drag, startPoint x: 47, startPoint y: 239, endPoint x: 84, endPoint y: 240, distance: 37.2
click at [84, 240] on div "CENTRO CULTURAL LIGA DO BEM 2352041139" at bounding box center [95, 237] width 99 height 20
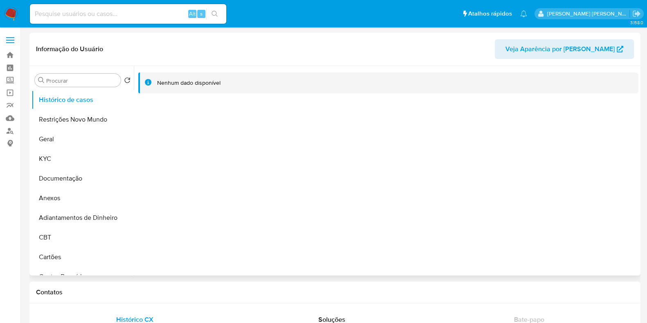
select select "10"
click at [78, 142] on button "Geral" at bounding box center [80, 139] width 96 height 20
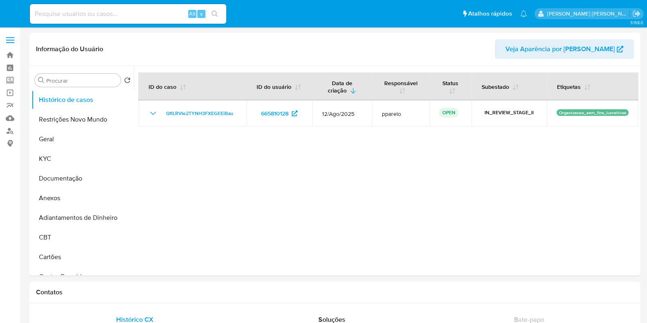
select select "10"
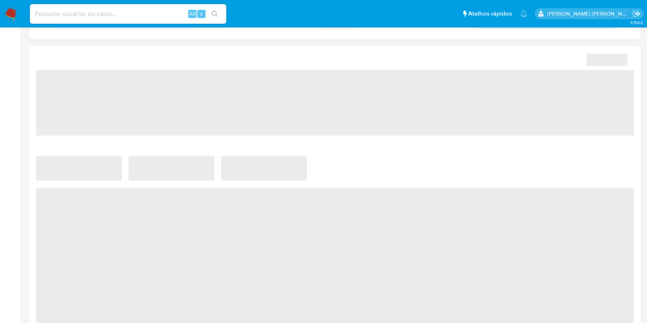
select select "10"
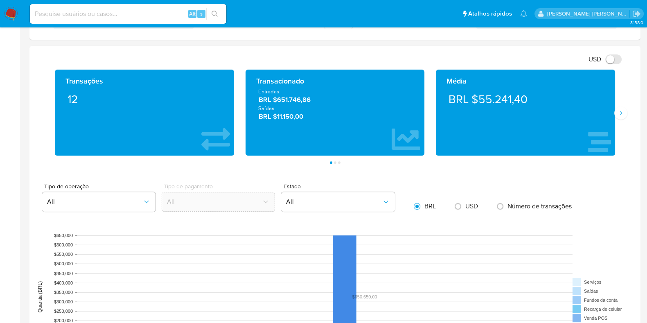
scroll to position [409, 0]
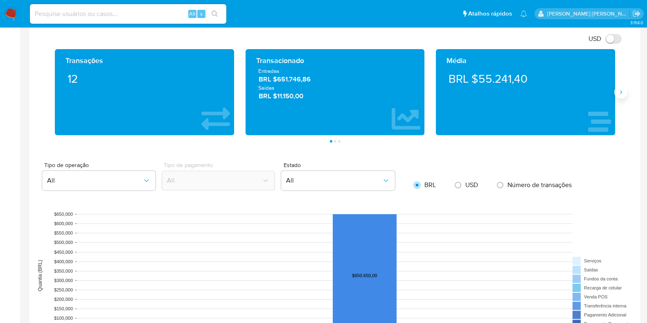
click at [621, 92] on icon "Siguiente" at bounding box center [621, 92] width 7 height 7
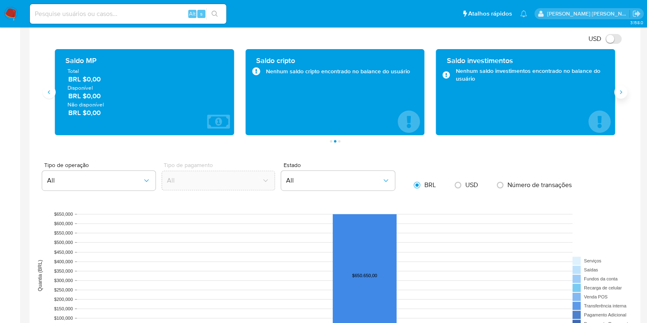
click at [623, 90] on icon "Siguiente" at bounding box center [621, 92] width 7 height 7
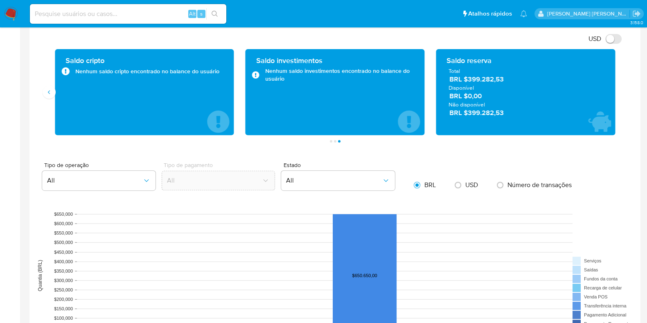
drag, startPoint x: 509, startPoint y: 114, endPoint x: 468, endPoint y: 116, distance: 41.0
click at [468, 116] on span "BRL $399.282,53" at bounding box center [525, 112] width 153 height 9
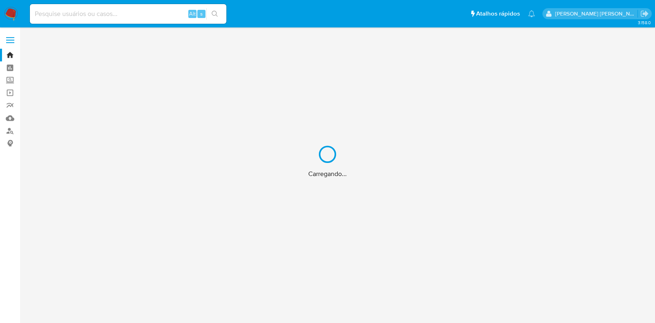
click at [162, 10] on div "Carregando..." at bounding box center [327, 161] width 655 height 323
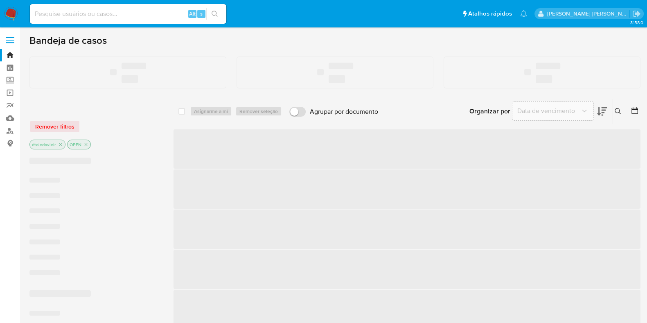
click at [154, 16] on input at bounding box center [128, 14] width 196 height 11
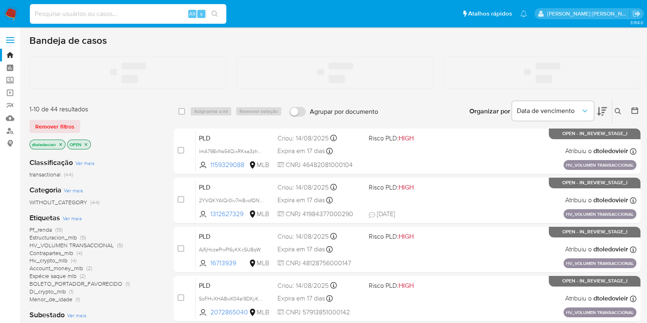
paste input "278595714"
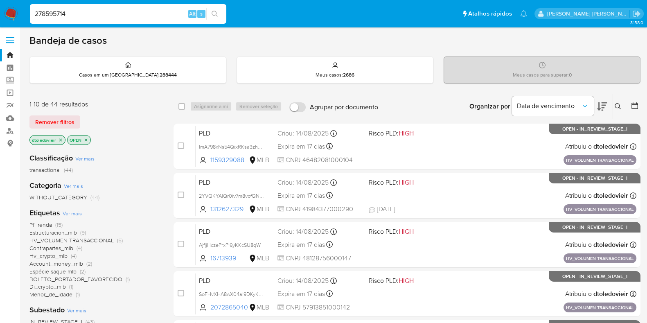
type input "278595714"
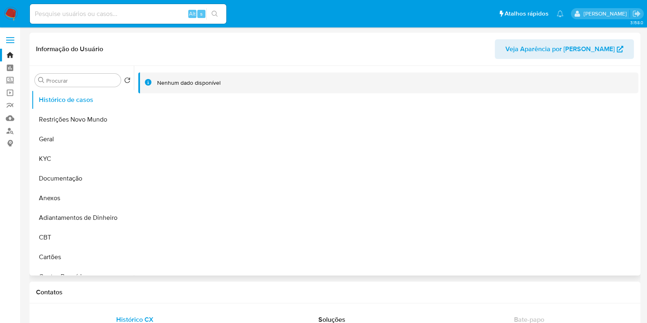
select select "10"
click at [84, 179] on button "Documentação" at bounding box center [80, 179] width 96 height 20
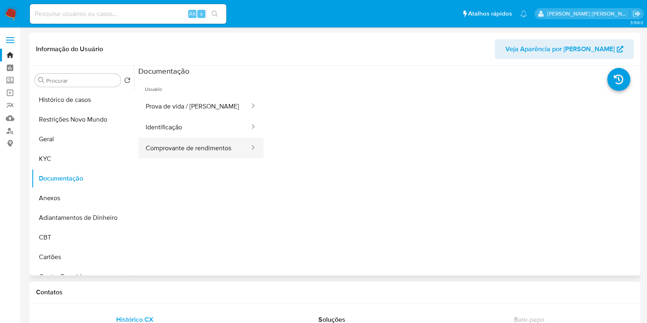
click at [184, 147] on button "Comprovante de rendimentos" at bounding box center [194, 148] width 112 height 21
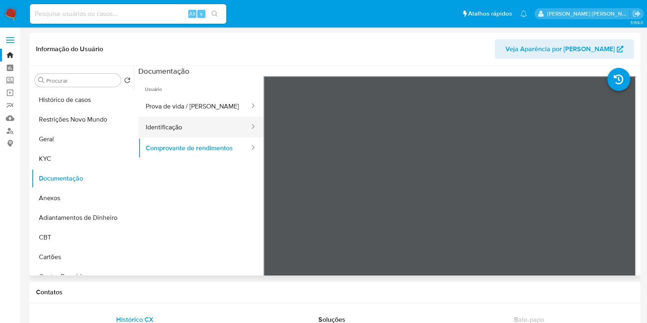
drag, startPoint x: 192, startPoint y: 126, endPoint x: 193, endPoint y: 131, distance: 5.4
click at [192, 125] on button "Identificação" at bounding box center [194, 127] width 112 height 21
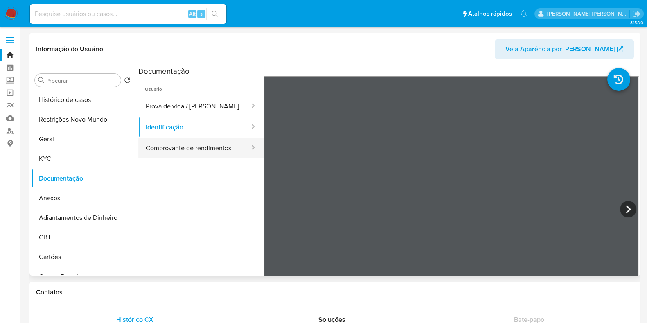
click at [199, 150] on button "Comprovante de rendimentos" at bounding box center [194, 148] width 112 height 21
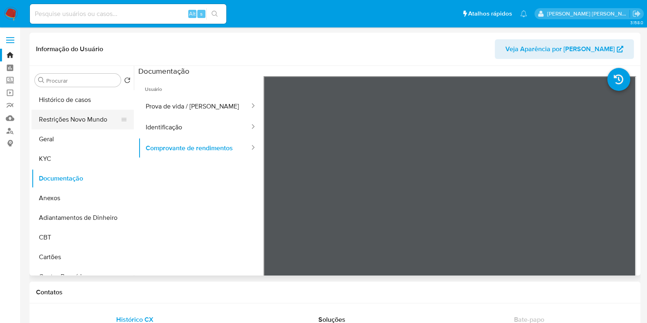
click at [77, 125] on button "Restrições Novo Mundo" at bounding box center [80, 120] width 96 height 20
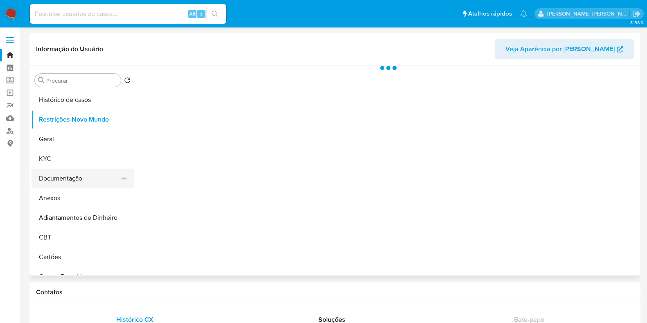
click at [75, 175] on button "Documentação" at bounding box center [80, 179] width 96 height 20
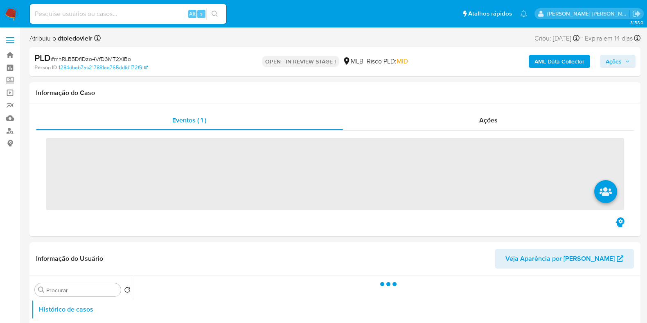
click at [305, 14] on ul "Pausado Ver notificaciones Alt s Atalhos rápidos Presiona las siguientes teclas…" at bounding box center [278, 13] width 505 height 20
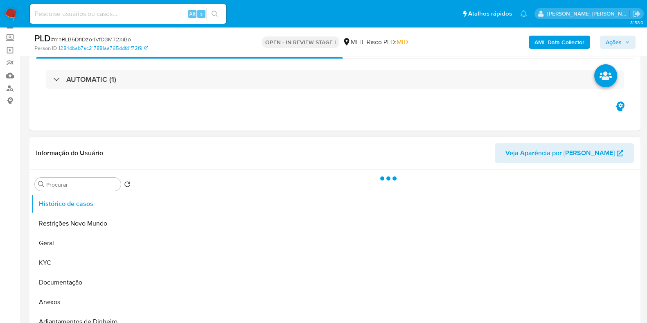
scroll to position [153, 0]
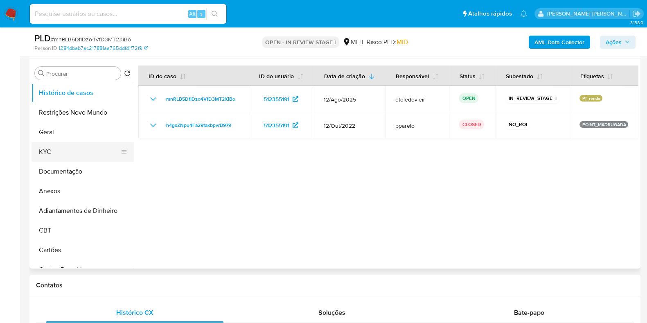
select select "10"
click at [62, 165] on button "Documentação" at bounding box center [80, 172] width 96 height 20
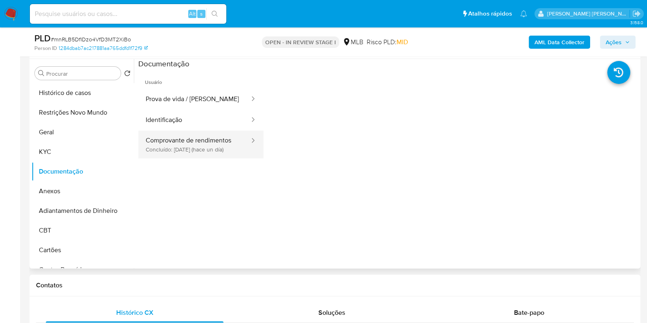
click at [185, 155] on button "Comprovante de rendimentos Concluído: [DATE] (hace un día)" at bounding box center [194, 145] width 112 height 28
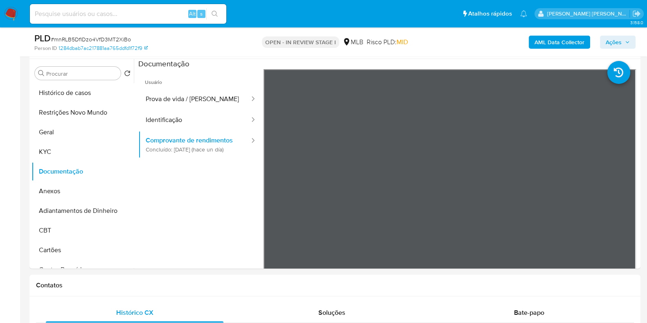
click at [614, 41] on span "Ações" at bounding box center [614, 42] width 16 height 13
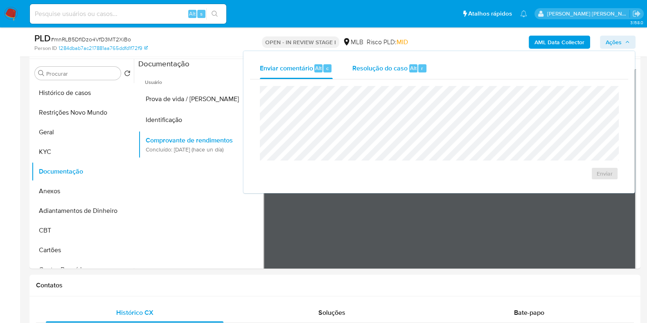
click at [367, 66] on span "Resolução do caso" at bounding box center [379, 67] width 55 height 9
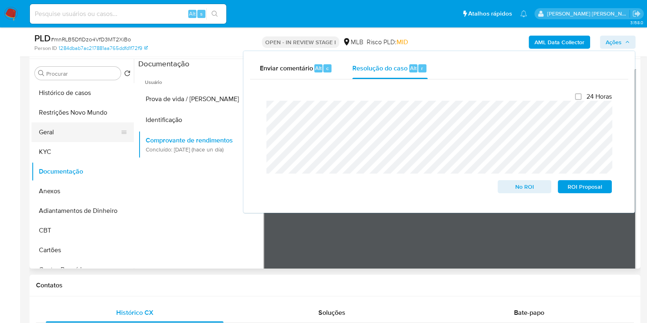
click at [48, 133] on button "Geral" at bounding box center [80, 132] width 96 height 20
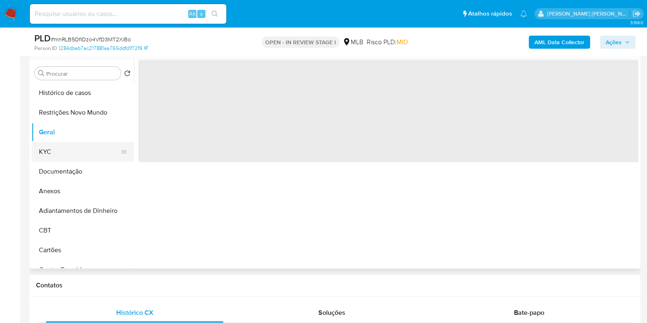
click at [43, 149] on button "KYC" at bounding box center [80, 152] width 96 height 20
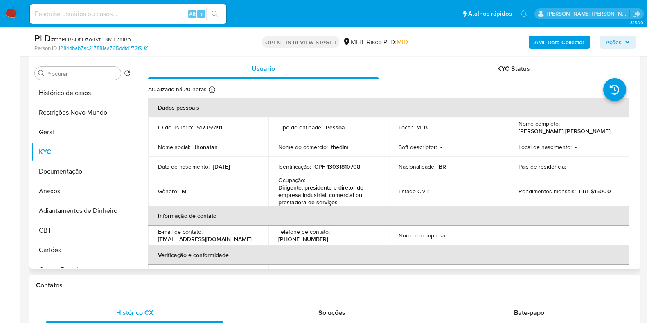
drag, startPoint x: 608, startPoint y: 131, endPoint x: 510, endPoint y: 131, distance: 97.4
click at [510, 131] on td "Nome completo : [PERSON_NAME] [PERSON_NAME]" at bounding box center [569, 127] width 120 height 20
copy p "[PERSON_NAME] [PERSON_NAME]"
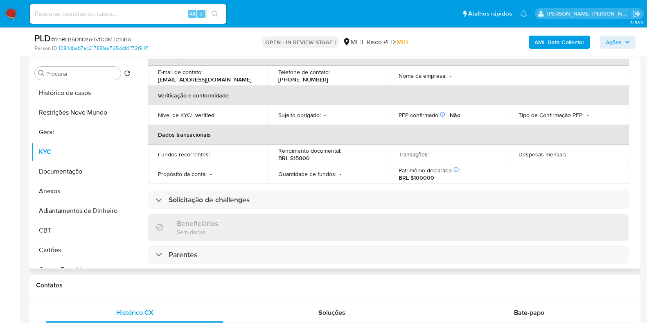
scroll to position [0, 0]
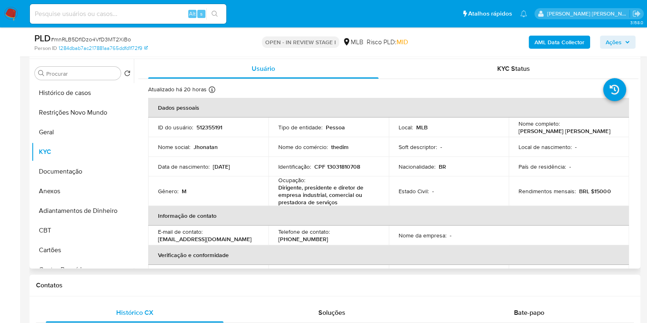
click at [351, 169] on p "CPF 13031810708" at bounding box center [337, 166] width 46 height 7
copy p "13031810708"
click at [80, 109] on button "Restrições Novo Mundo" at bounding box center [80, 113] width 96 height 20
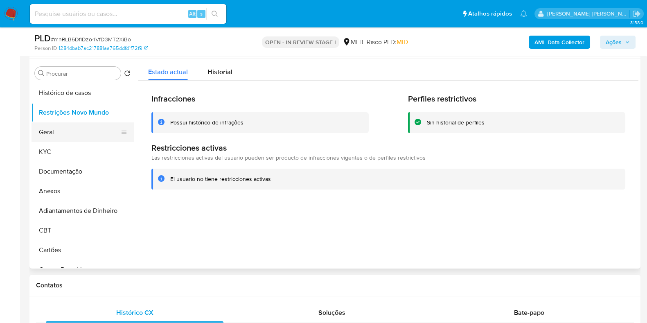
drag, startPoint x: 54, startPoint y: 137, endPoint x: 59, endPoint y: 135, distance: 5.1
click at [54, 137] on button "Geral" at bounding box center [80, 132] width 96 height 20
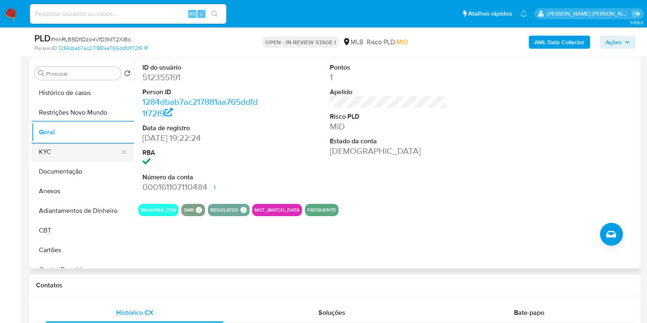
click at [66, 156] on button "KYC" at bounding box center [80, 152] width 96 height 20
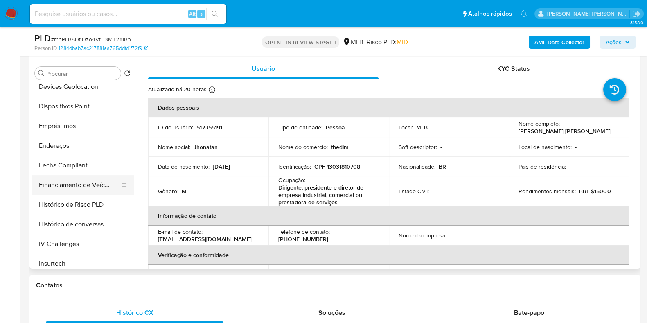
scroll to position [256, 0]
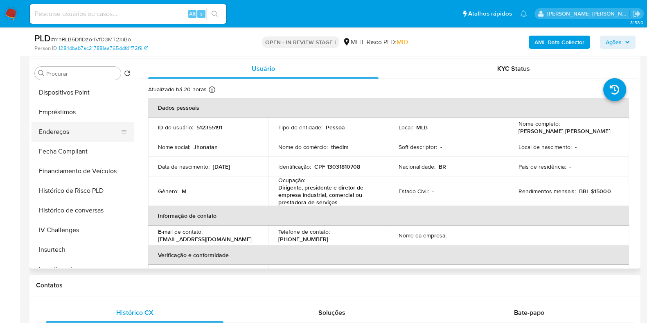
click at [82, 132] on button "Endereços" at bounding box center [80, 132] width 96 height 20
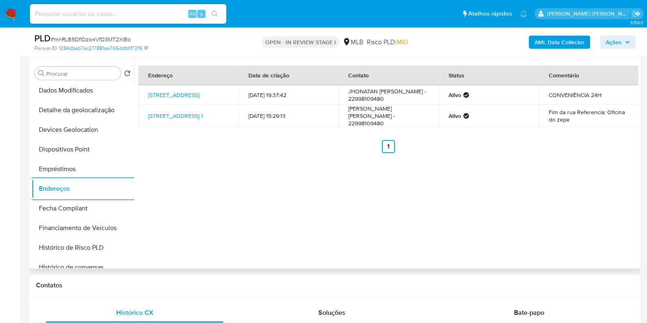
scroll to position [102, 0]
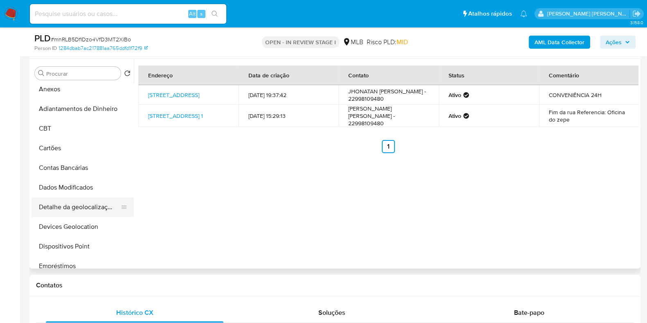
click at [79, 210] on button "Detalhe da geolocalização" at bounding box center [80, 207] width 96 height 20
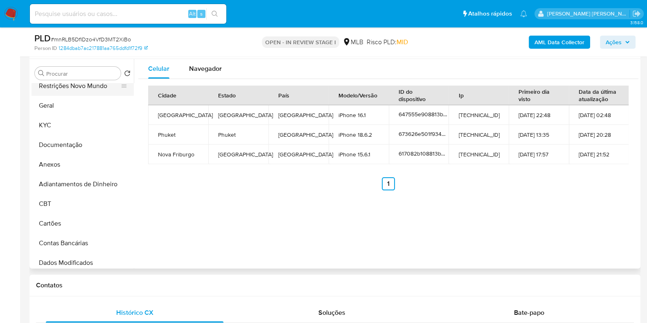
scroll to position [0, 0]
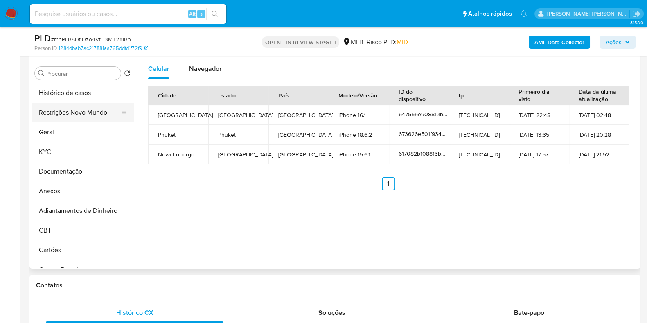
click at [84, 111] on button "Restrições Novo Mundo" at bounding box center [80, 113] width 96 height 20
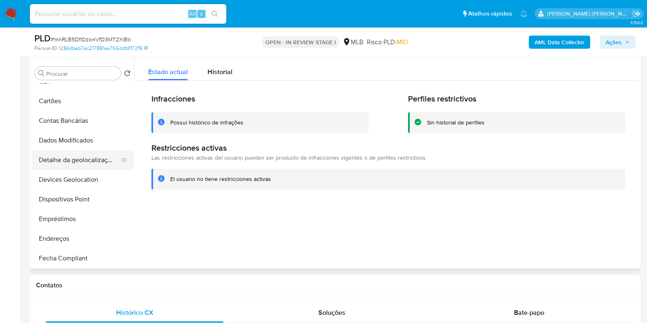
scroll to position [153, 0]
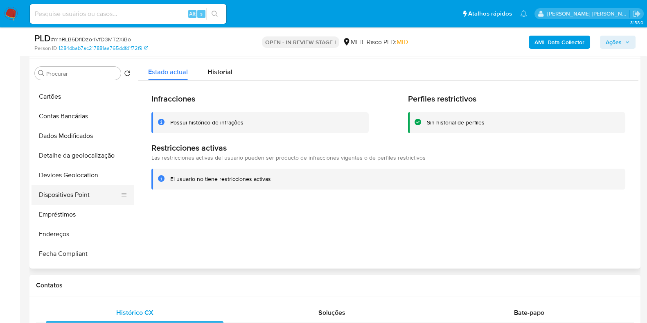
click at [83, 189] on button "Dispositivos Point" at bounding box center [80, 195] width 96 height 20
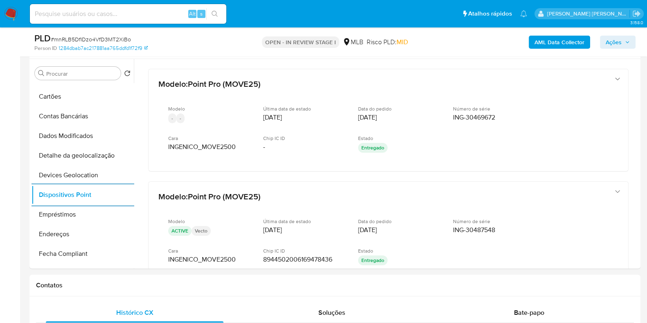
click at [549, 43] on b "AML Data Collector" at bounding box center [559, 42] width 50 height 13
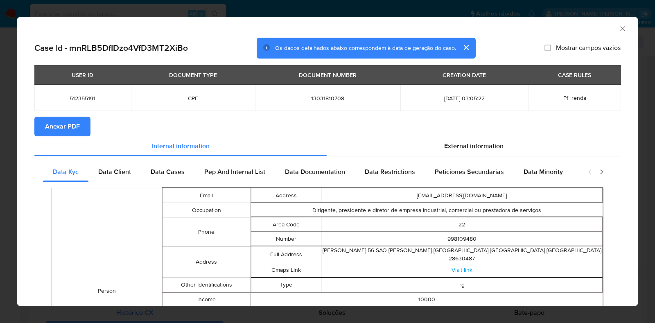
click at [83, 128] on button "Anexar PDF" at bounding box center [62, 127] width 56 height 20
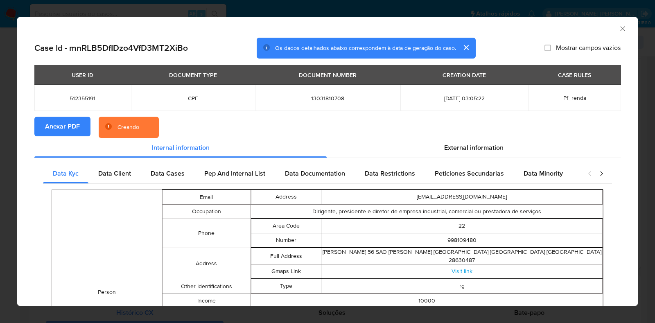
click at [0, 135] on div "AML Data Collector Case Id - mnRLB5DfIDzo4VfD3MT2XiBo Os dados detalhados abaix…" at bounding box center [327, 161] width 655 height 323
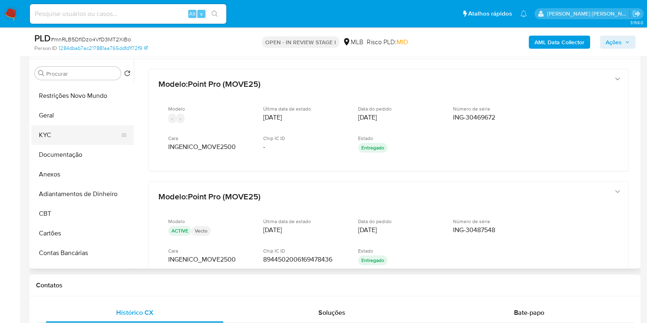
scroll to position [0, 0]
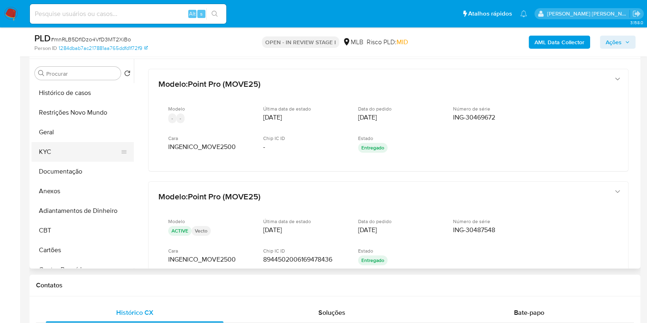
click at [68, 155] on button "KYC" at bounding box center [80, 152] width 96 height 20
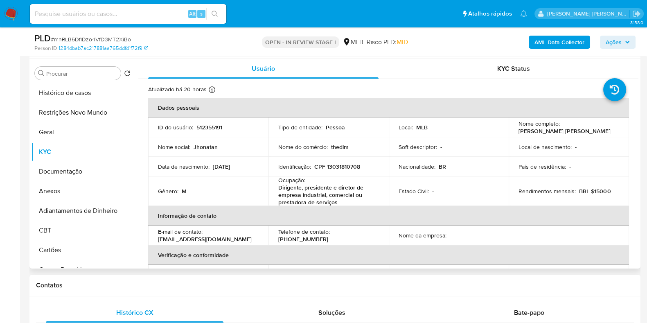
drag, startPoint x: 604, startPoint y: 131, endPoint x: 513, endPoint y: 130, distance: 91.7
click at [513, 130] on td "Nome completo : Jhonatan Thedim Siqueira Garcia" at bounding box center [569, 127] width 120 height 20
copy p "[PERSON_NAME] [PERSON_NAME]"
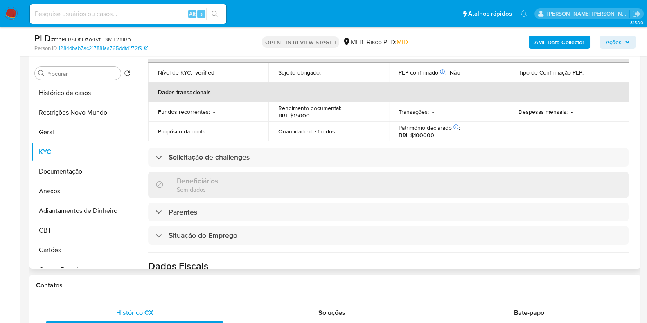
scroll to position [365, 0]
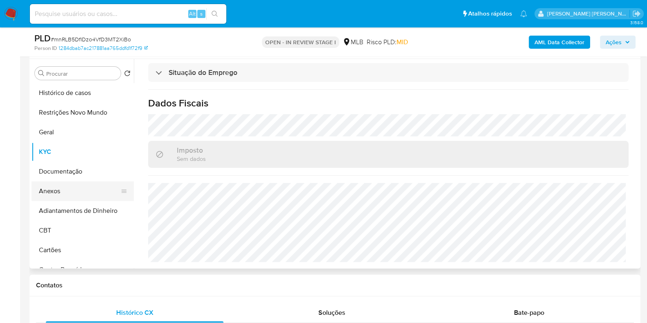
drag, startPoint x: 48, startPoint y: 193, endPoint x: 59, endPoint y: 192, distance: 11.2
click at [48, 193] on button "Anexos" at bounding box center [80, 191] width 96 height 20
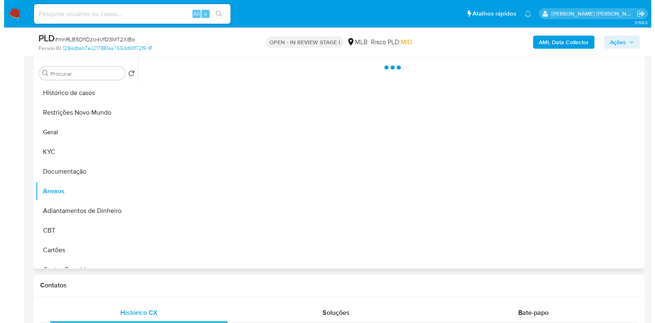
scroll to position [0, 0]
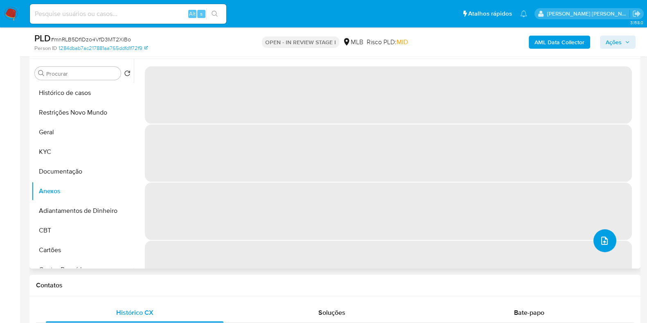
click at [613, 243] on button "upload-file" at bounding box center [604, 240] width 23 height 23
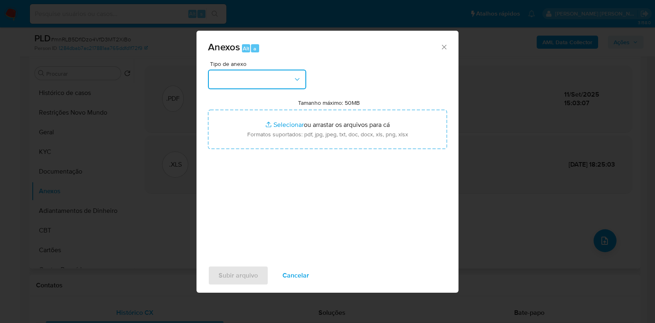
drag, startPoint x: 300, startPoint y: 77, endPoint x: 288, endPoint y: 88, distance: 16.5
click at [300, 77] on icon "button" at bounding box center [297, 79] width 8 height 8
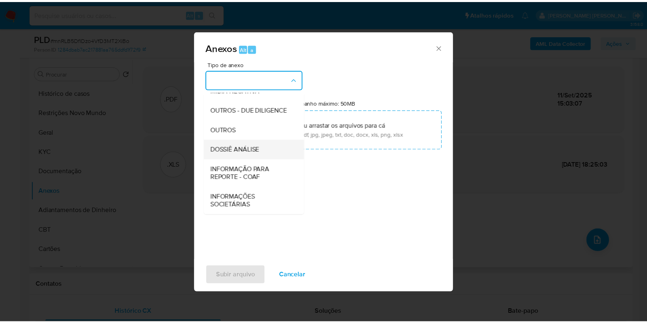
scroll to position [126, 0]
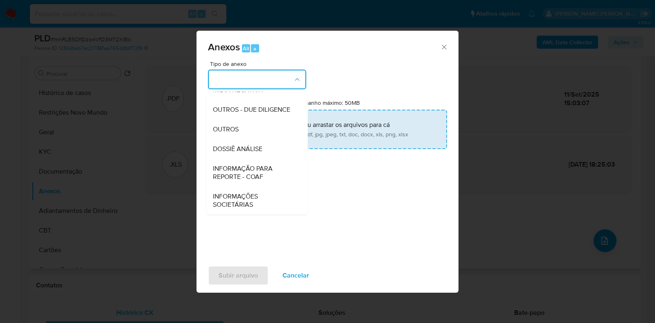
click at [262, 142] on div "DOSSIÊ ANÁLISE" at bounding box center [254, 149] width 83 height 20
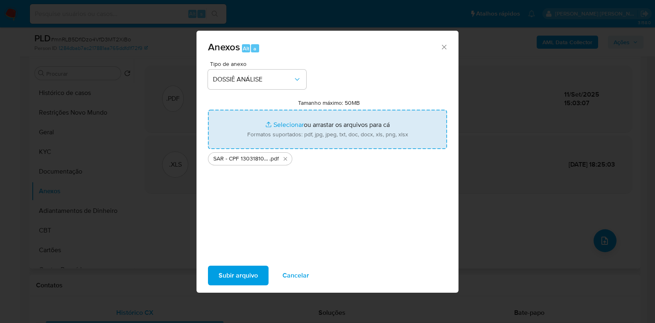
type input "C:\fakepath\Mulan 512355191_2025_09_11_09_12_37.xlsx"
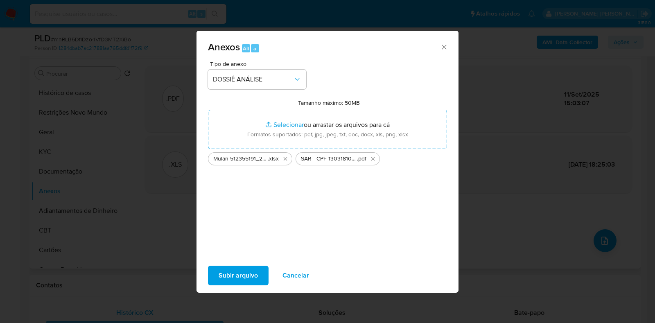
click at [243, 267] on span "Subir arquivo" at bounding box center [238, 275] width 39 height 18
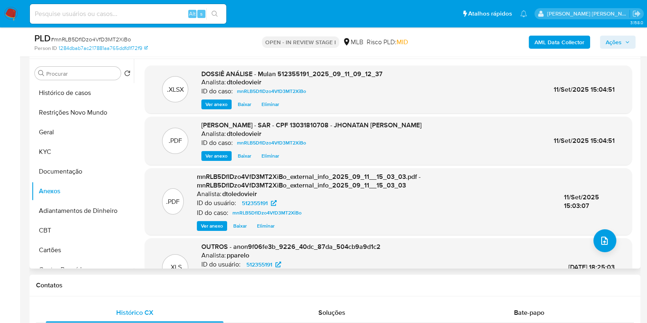
click at [616, 42] on span "Ações" at bounding box center [614, 42] width 16 height 13
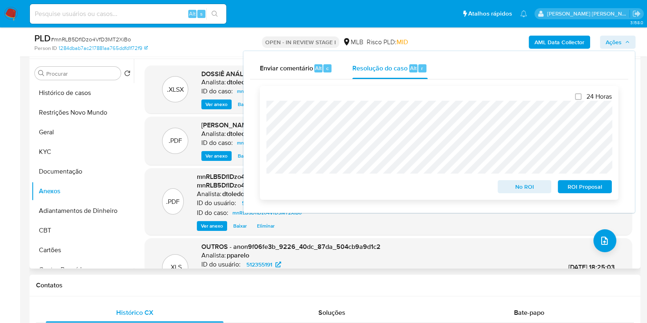
click at [568, 189] on span "ROI Proposal" at bounding box center [585, 186] width 43 height 11
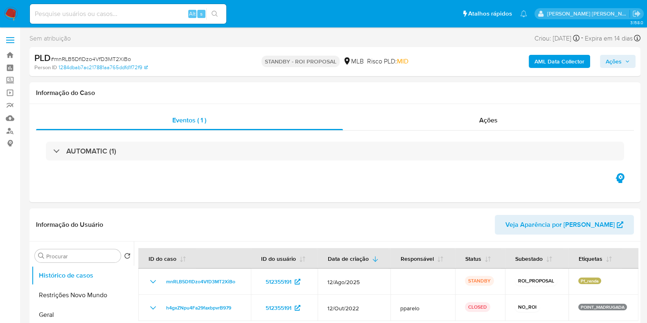
select select "10"
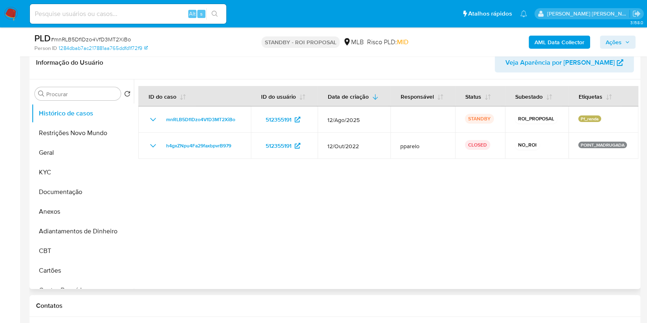
scroll to position [153, 0]
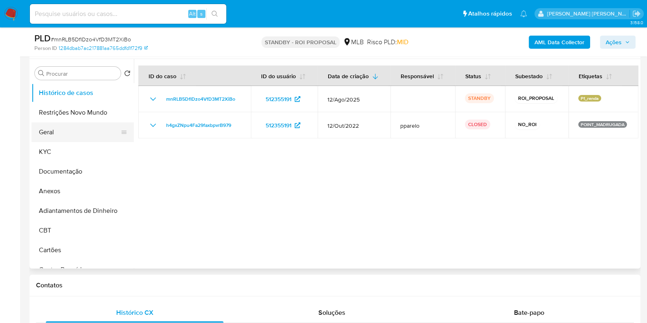
click at [85, 132] on button "Geral" at bounding box center [80, 132] width 96 height 20
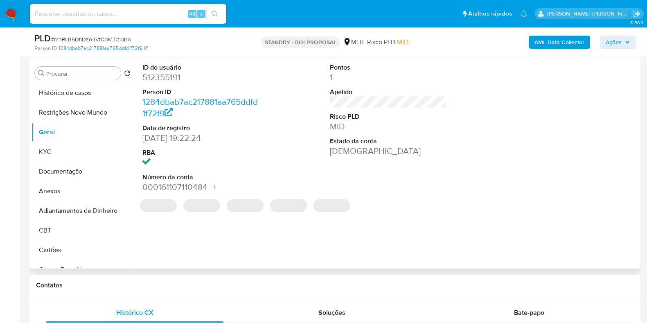
click at [178, 79] on dd "512355191" at bounding box center [200, 77] width 117 height 11
click at [159, 76] on dd "512355191" at bounding box center [200, 77] width 117 height 11
copy dd "512355191"
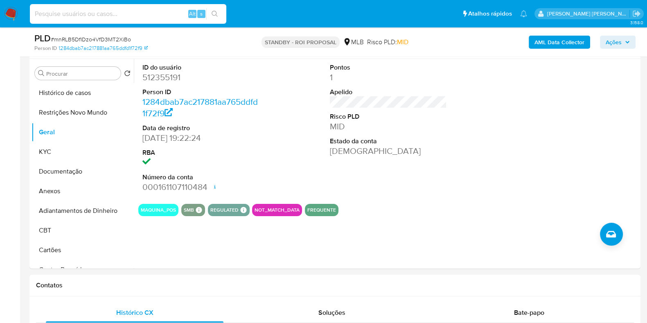
click at [140, 15] on input at bounding box center [128, 14] width 196 height 11
paste input "350583700"
type input "350583700"
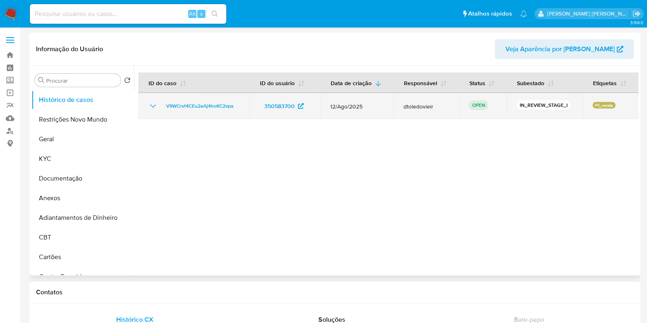
select select "10"
click at [192, 103] on span "V9WCrvf4CEu2eAj4hoKC2vpa" at bounding box center [199, 106] width 67 height 10
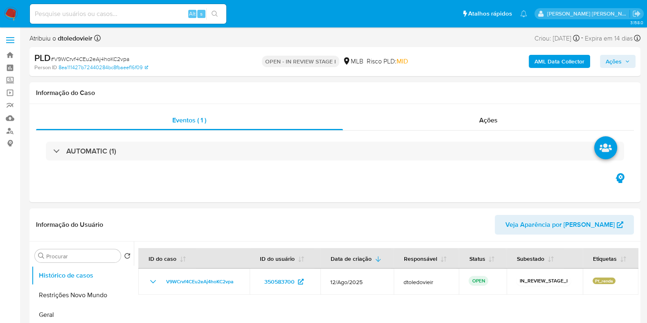
select select "10"
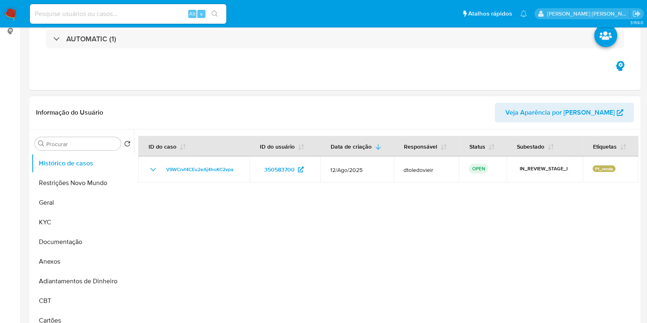
scroll to position [153, 0]
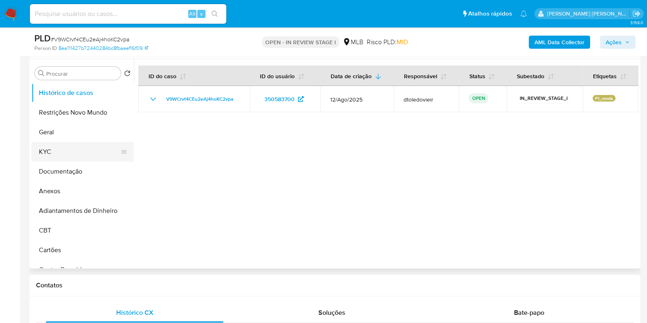
click at [78, 159] on button "KYC" at bounding box center [80, 152] width 96 height 20
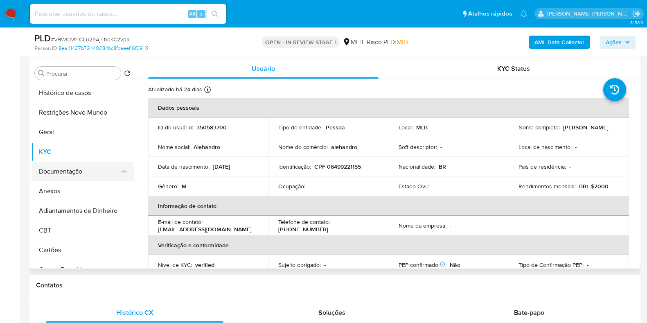
click at [92, 170] on button "Documentação" at bounding box center [80, 172] width 96 height 20
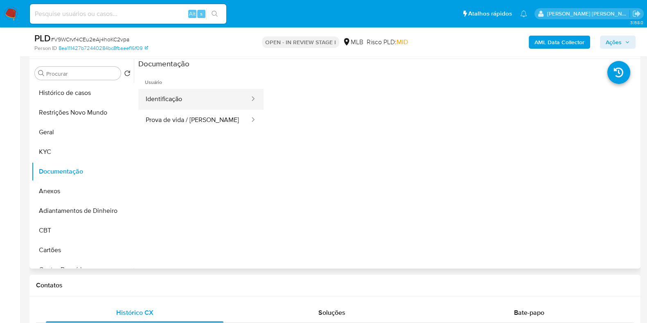
click at [206, 101] on button "Identificação" at bounding box center [194, 99] width 112 height 21
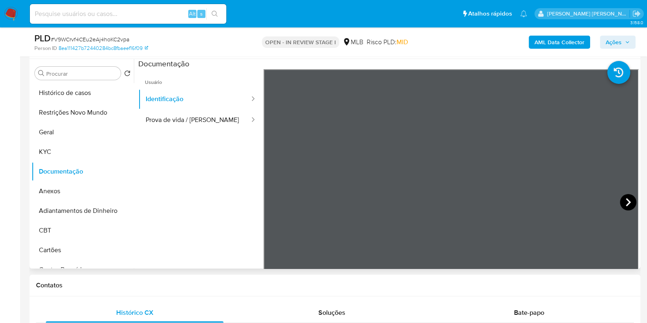
click at [627, 205] on icon at bounding box center [628, 202] width 16 height 16
click at [182, 114] on button "Prova de vida / [PERSON_NAME]" at bounding box center [194, 120] width 112 height 21
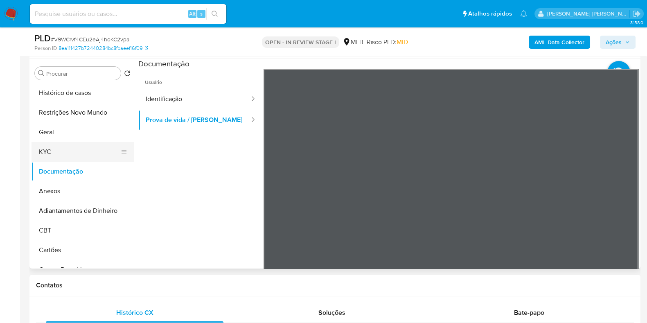
click at [60, 149] on button "KYC" at bounding box center [80, 152] width 96 height 20
